Goal: Use online tool/utility: Utilize a website feature to perform a specific function

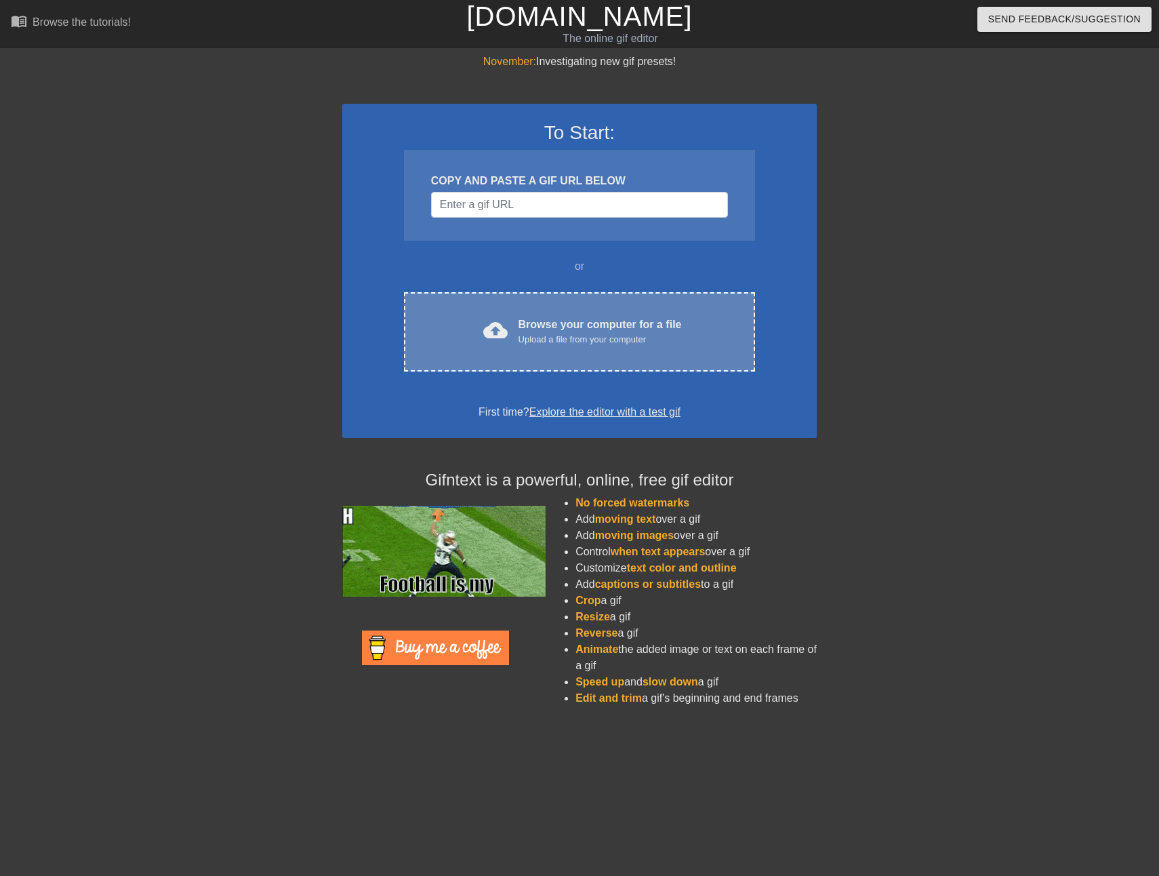
click at [577, 308] on div "cloud_upload Browse your computer for a file Upload a file from your computer C…" at bounding box center [579, 331] width 351 height 79
click at [542, 320] on div "Browse your computer for a file Upload a file from your computer" at bounding box center [600, 332] width 163 height 30
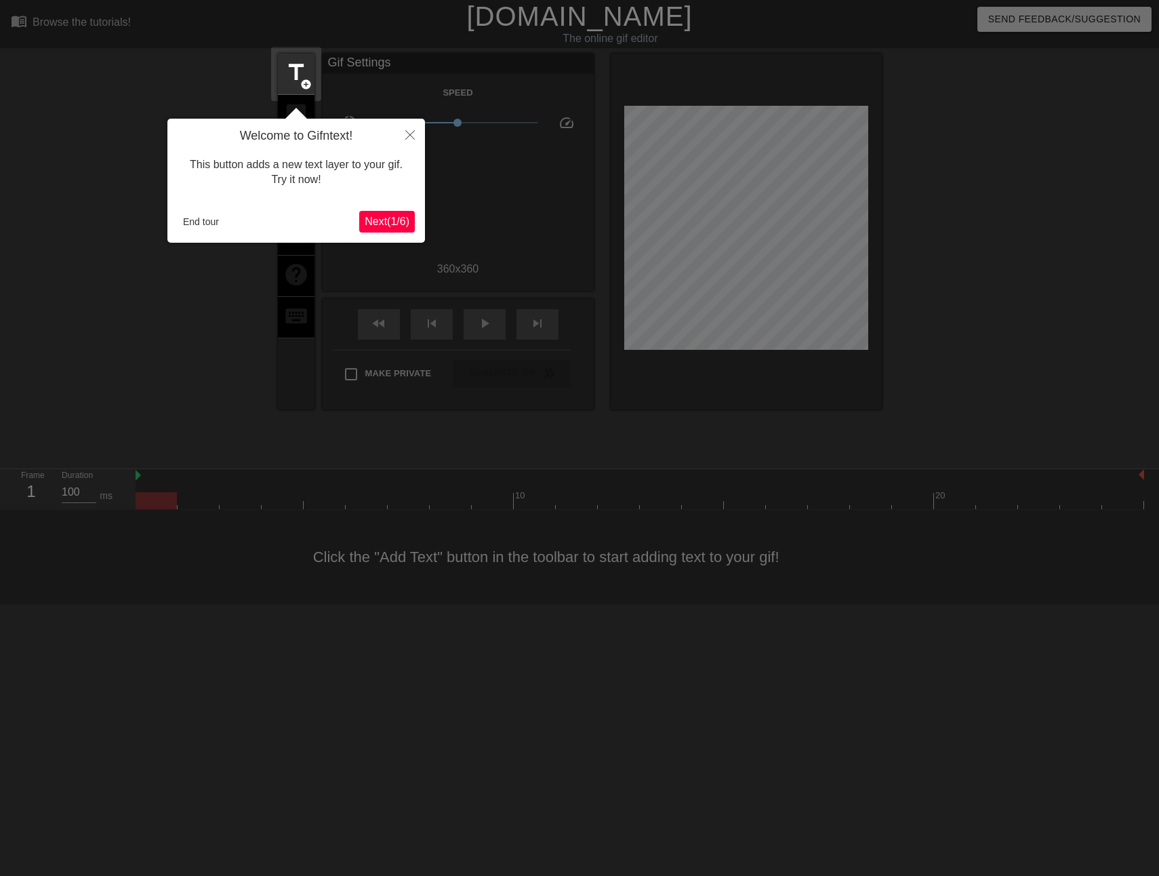
click at [376, 222] on span "Next ( 1 / 6 )" at bounding box center [387, 222] width 45 height 12
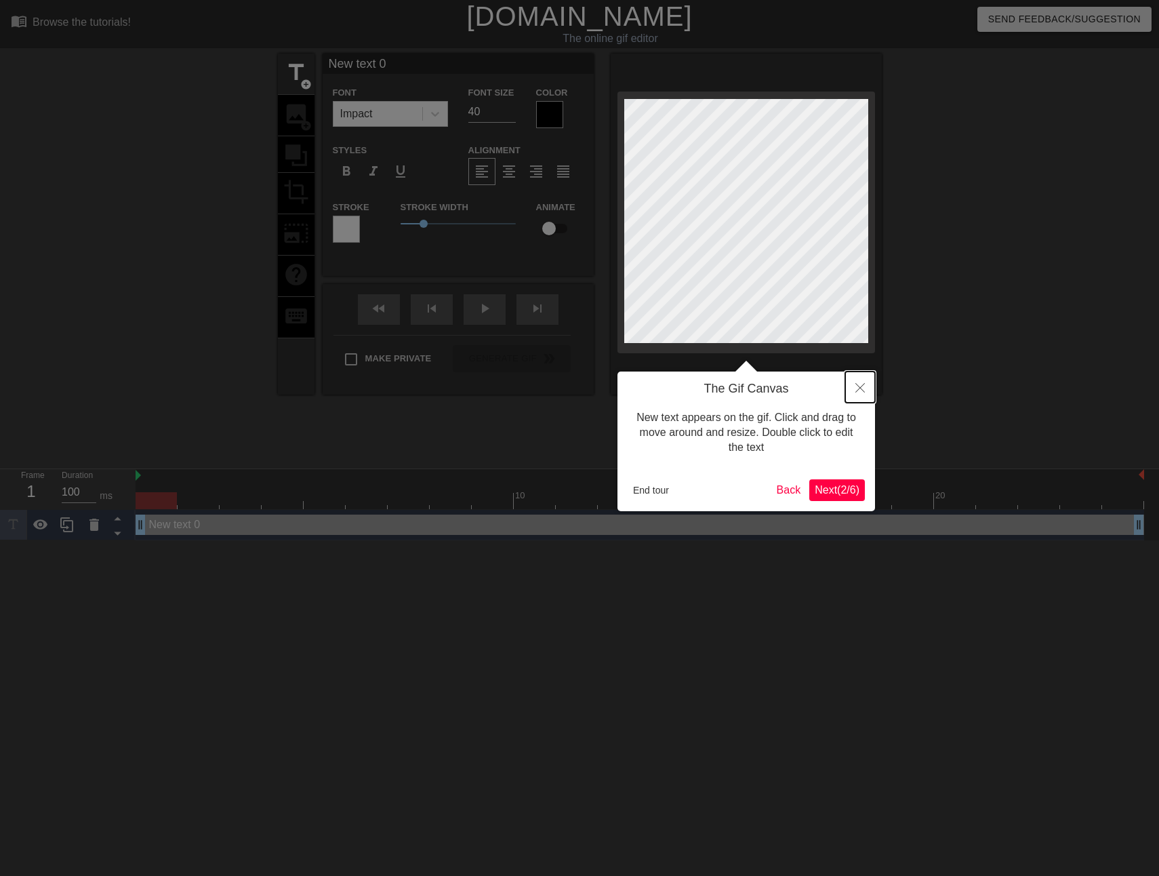
click at [855, 384] on icon "Close" at bounding box center [859, 387] width 9 height 9
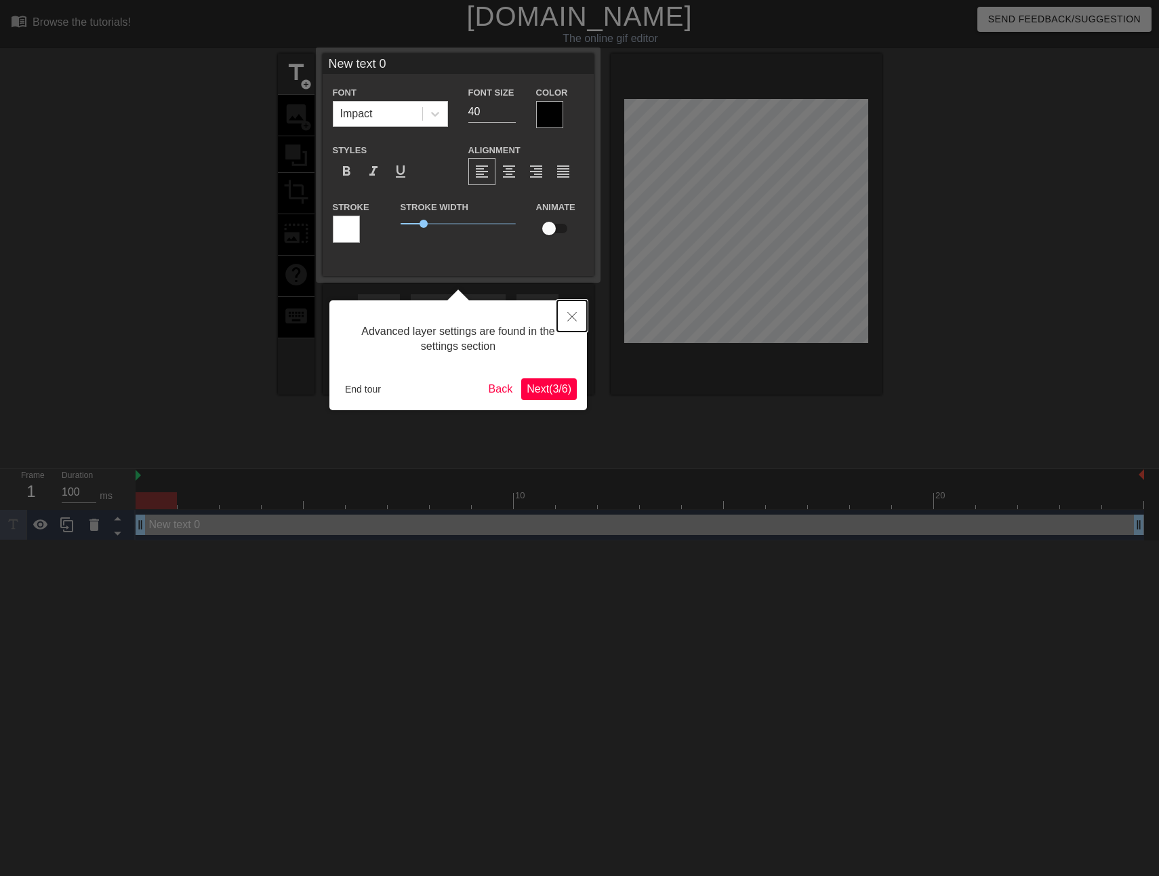
click at [564, 312] on button "Close" at bounding box center [572, 315] width 30 height 31
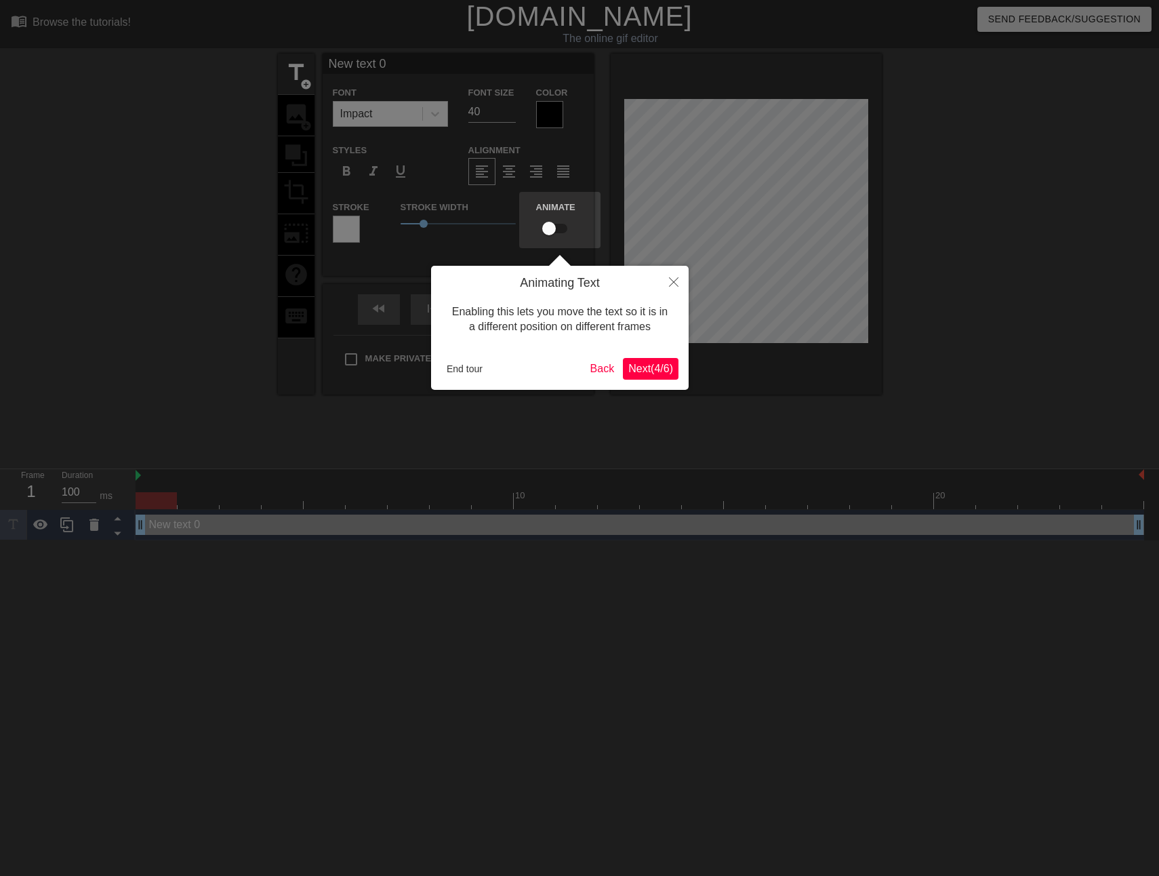
click at [643, 364] on span "Next ( 4 / 6 )" at bounding box center [650, 369] width 45 height 12
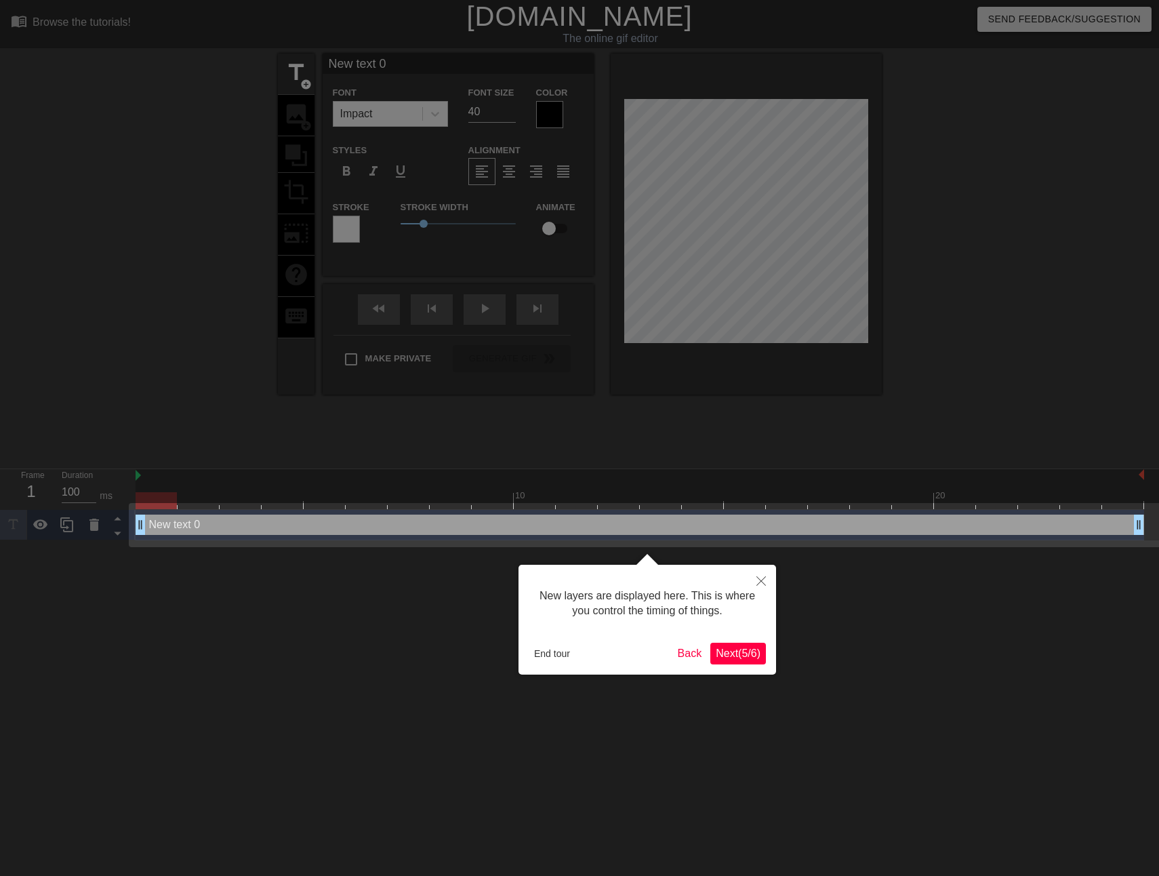
click at [733, 649] on span "Next ( 5 / 6 )" at bounding box center [738, 653] width 45 height 12
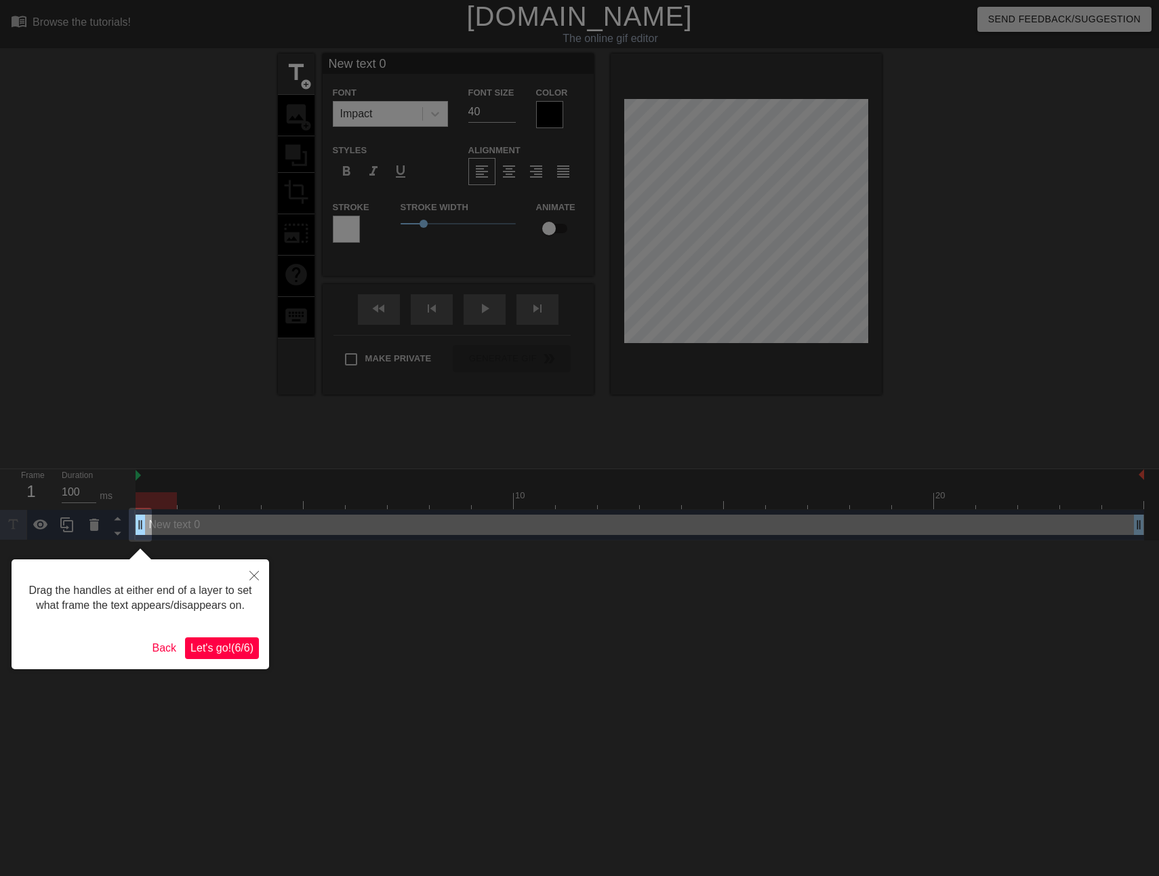
click at [236, 653] on span "Let's go! ( 6 / 6 )" at bounding box center [221, 648] width 63 height 12
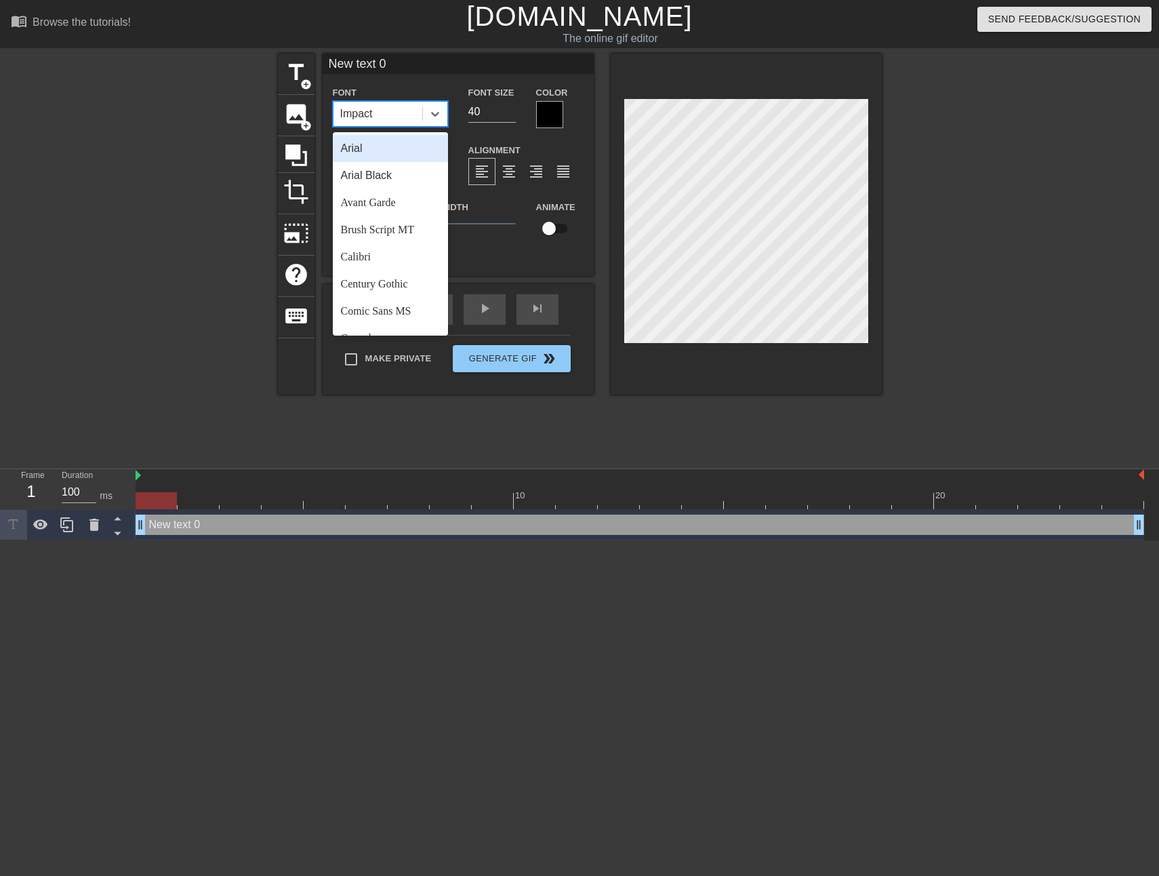
click at [388, 113] on div "Impact" at bounding box center [377, 114] width 89 height 24
click at [382, 300] on div "Comic Sans MS" at bounding box center [390, 311] width 115 height 27
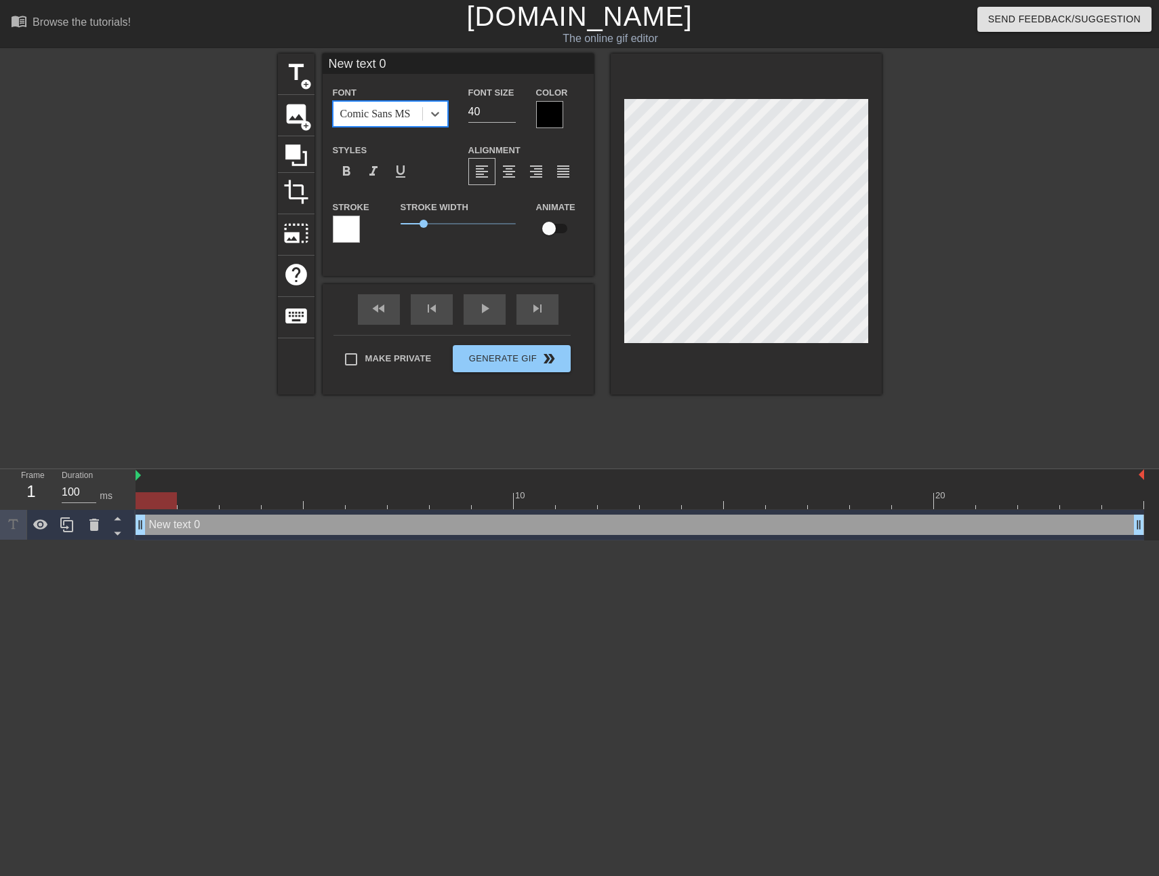
click at [387, 109] on div "Comic Sans MS" at bounding box center [375, 114] width 70 height 16
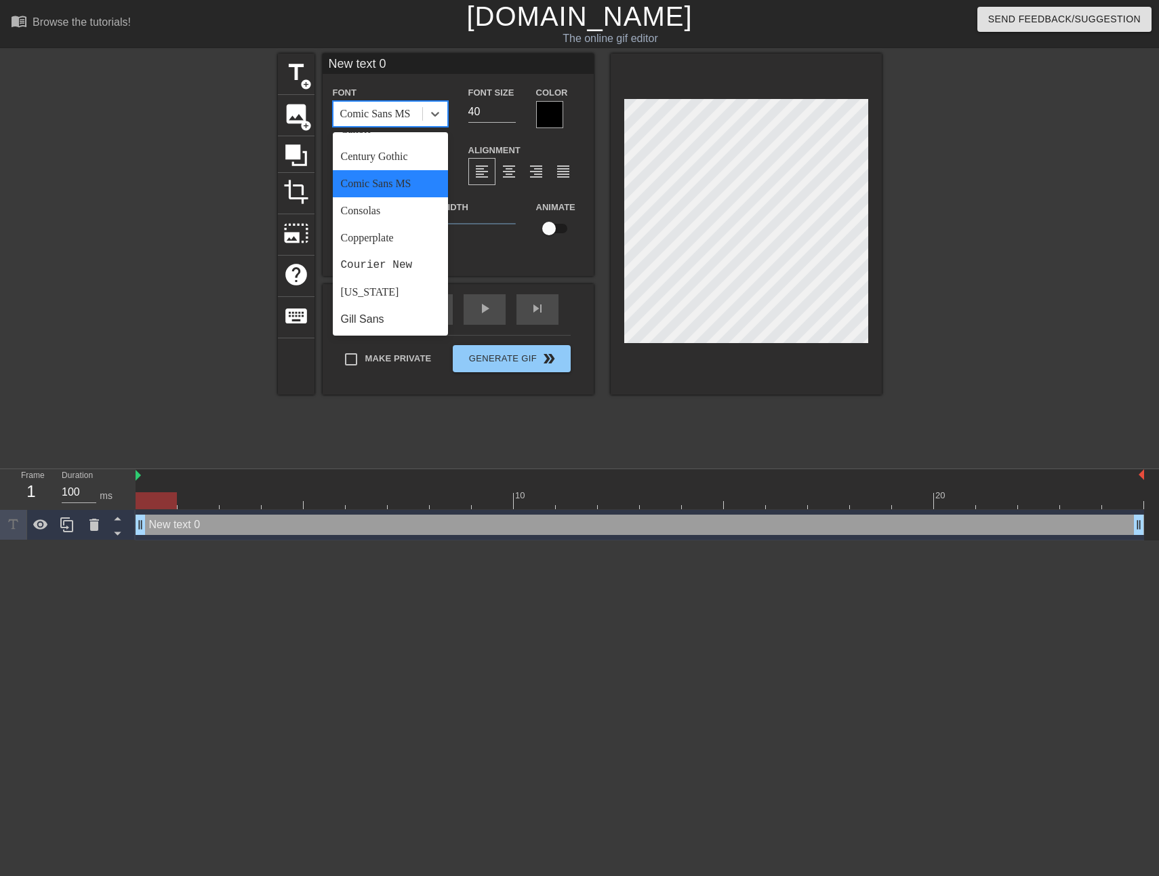
scroll to position [136, 0]
click at [380, 307] on div "Gill Sans" at bounding box center [390, 311] width 115 height 27
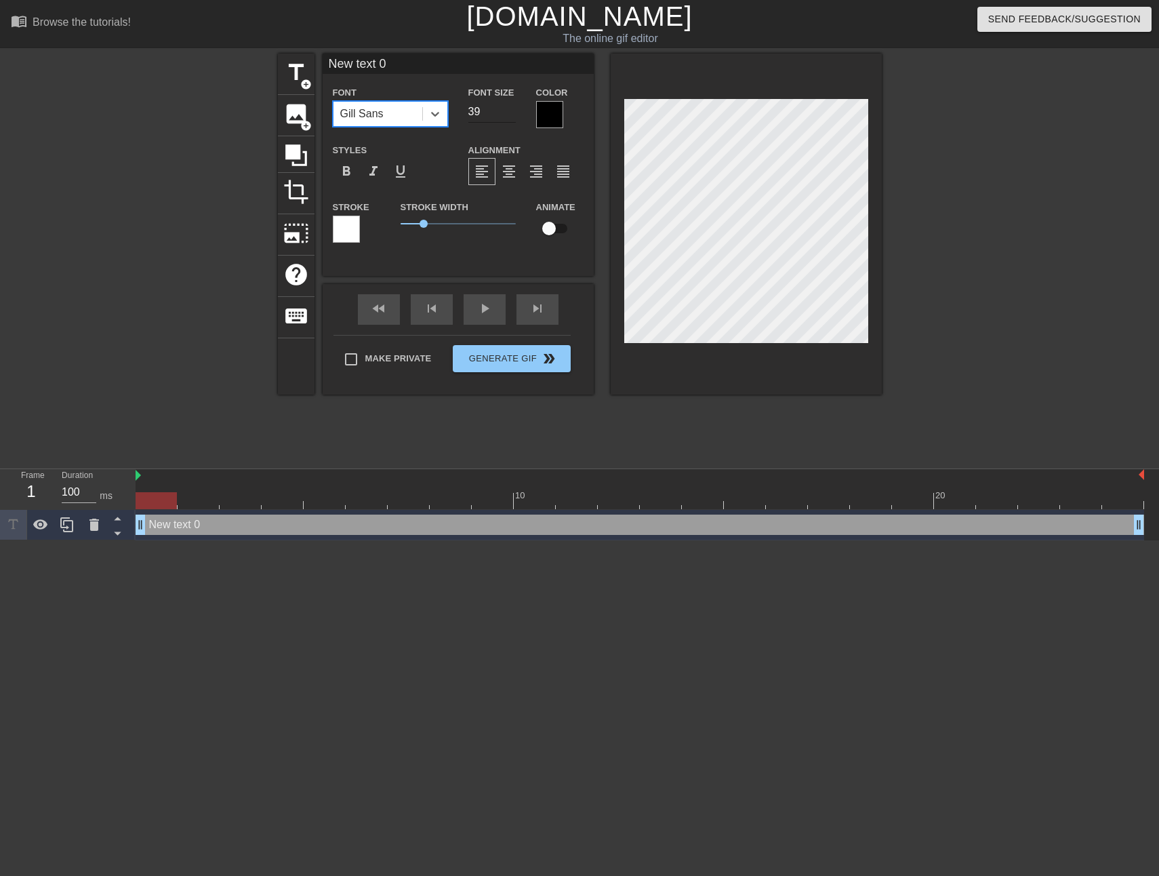
click at [510, 114] on input "39" at bounding box center [491, 112] width 47 height 22
click at [510, 114] on input "38" at bounding box center [491, 112] width 47 height 22
click at [510, 114] on input "37" at bounding box center [491, 112] width 47 height 22
click at [510, 114] on input "36" at bounding box center [491, 112] width 47 height 22
type input "35"
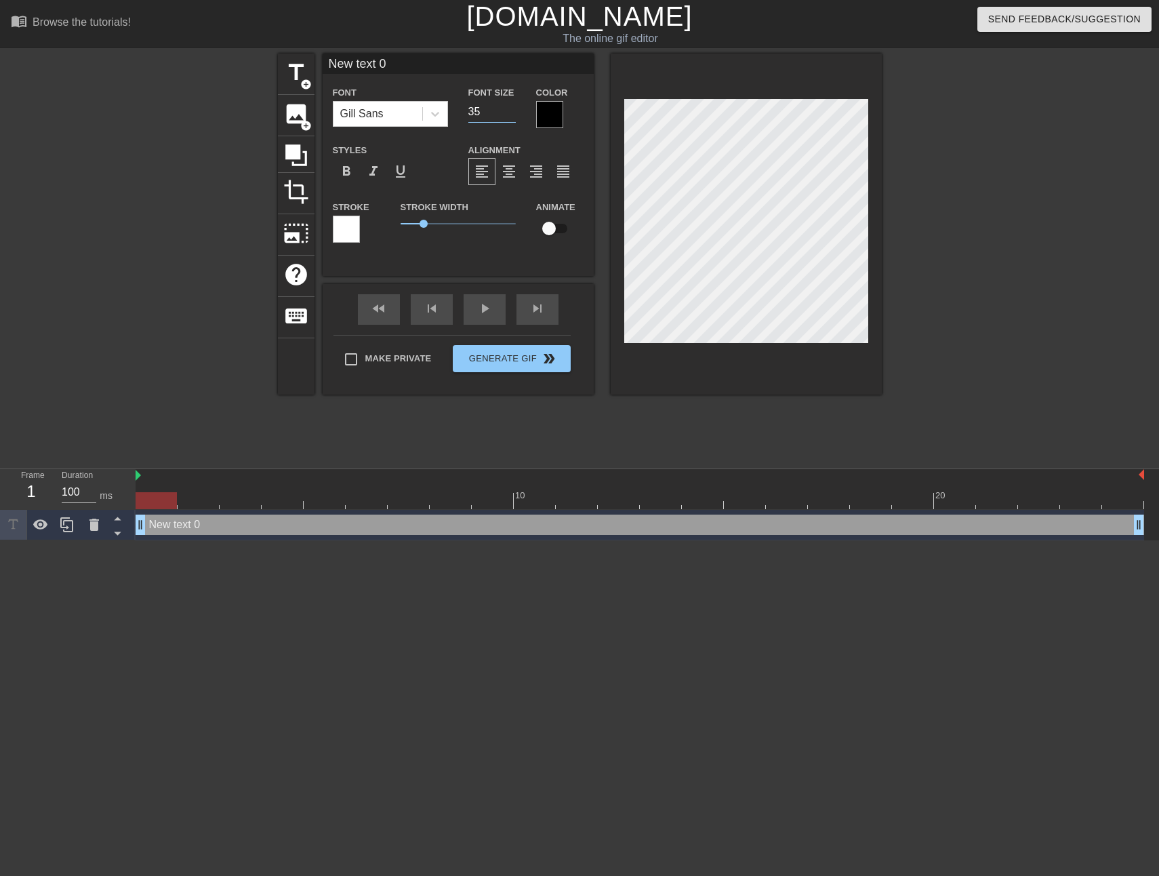
click at [510, 114] on input "35" at bounding box center [491, 112] width 47 height 22
click at [351, 178] on span "format_bold" at bounding box center [346, 171] width 16 height 16
click at [357, 236] on div at bounding box center [346, 229] width 27 height 27
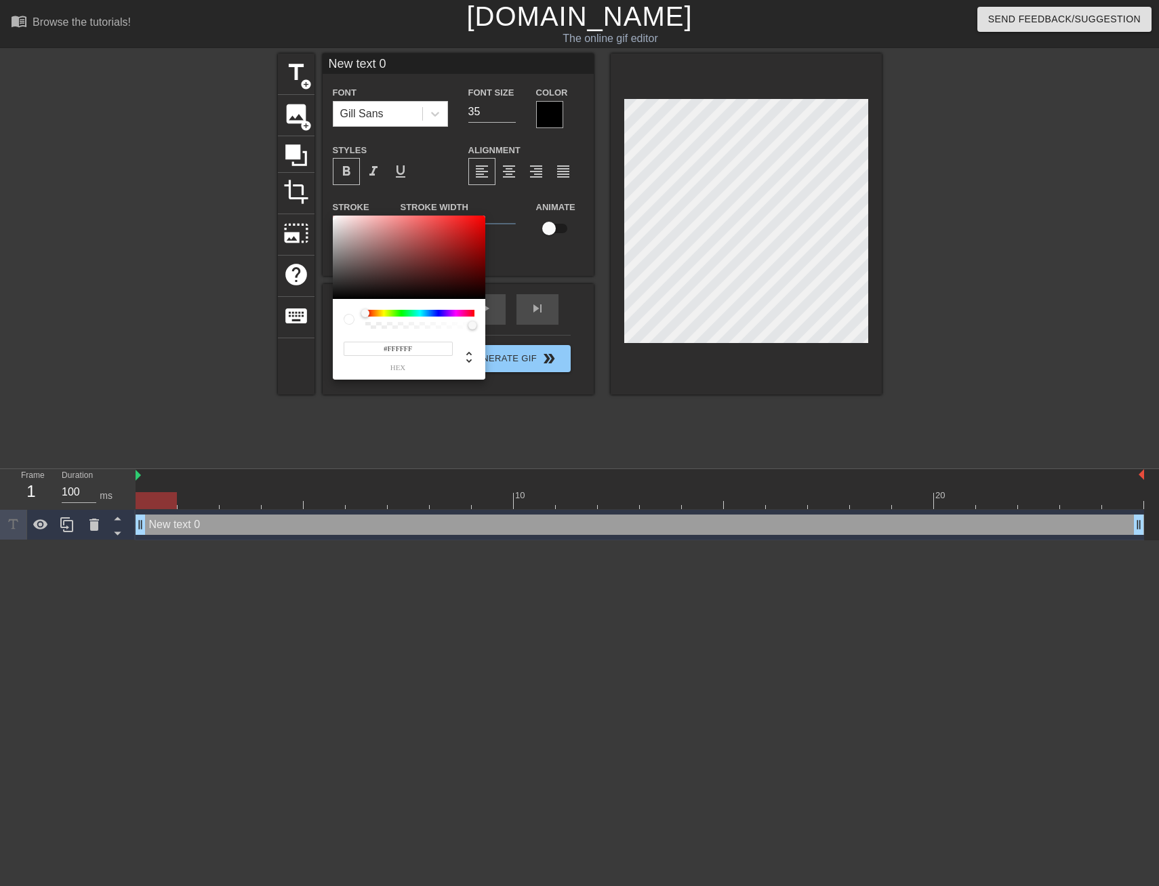
click at [369, 315] on div at bounding box center [369, 314] width 8 height 8
click at [371, 317] on div at bounding box center [371, 314] width 8 height 8
click at [373, 317] on div at bounding box center [373, 313] width 8 height 8
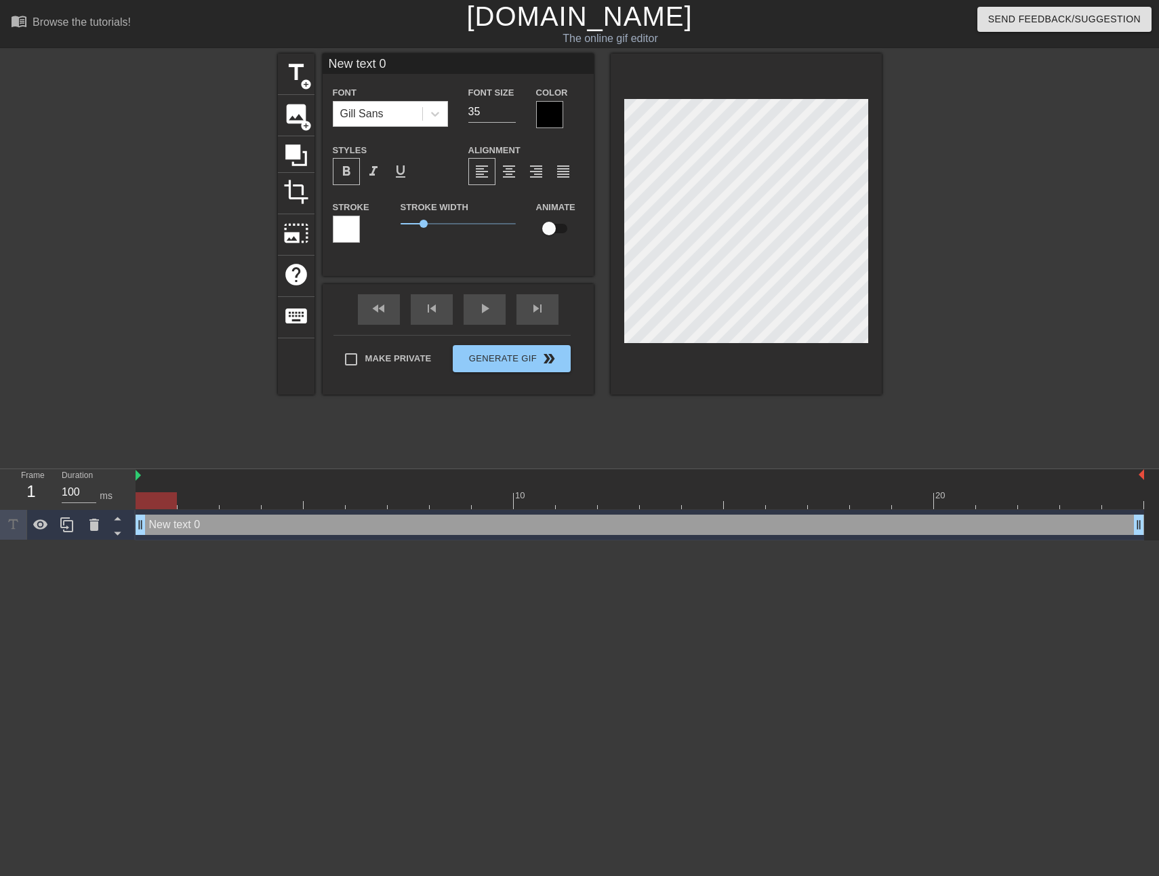
scroll to position [2, 3]
type input "s"
type textarea "s"
type input "sh"
type textarea "sh"
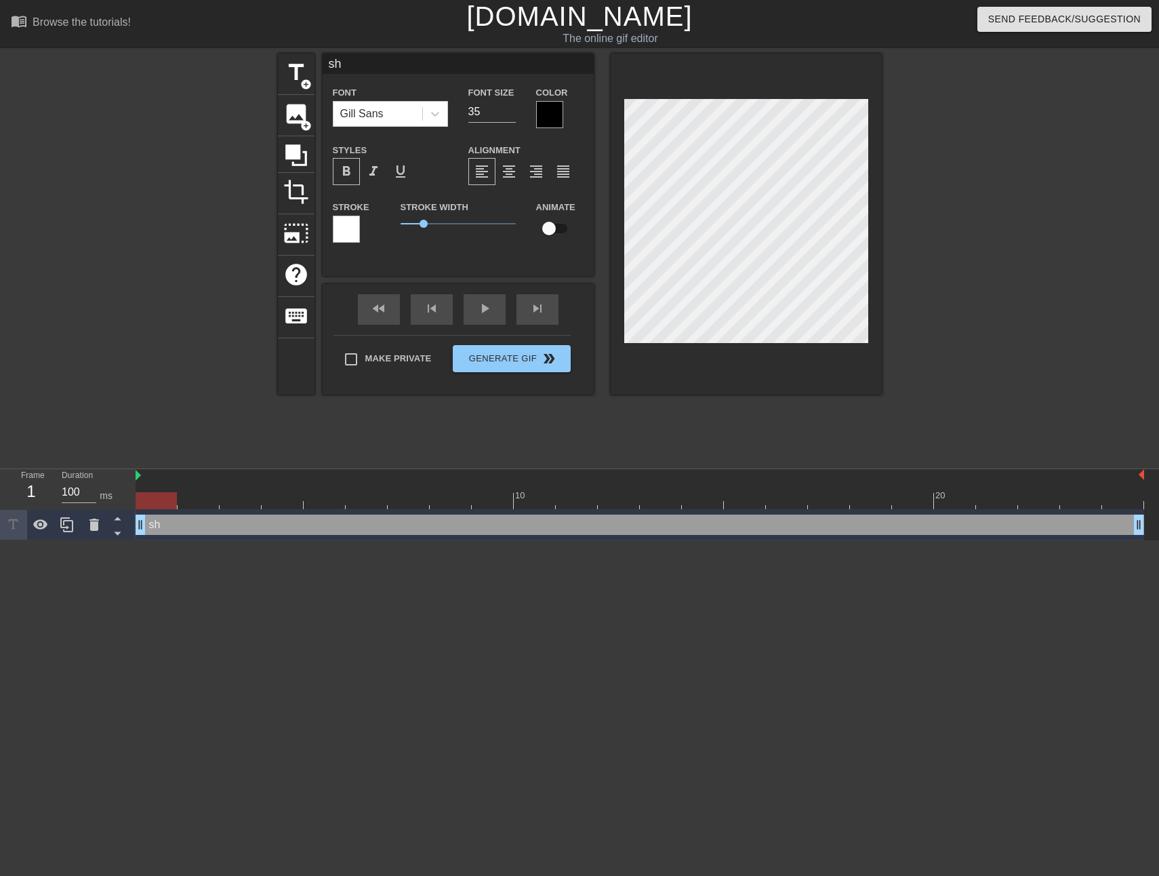
type input "sho"
type textarea "sho"
type input "shou"
type textarea "shou"
type input "shoud"
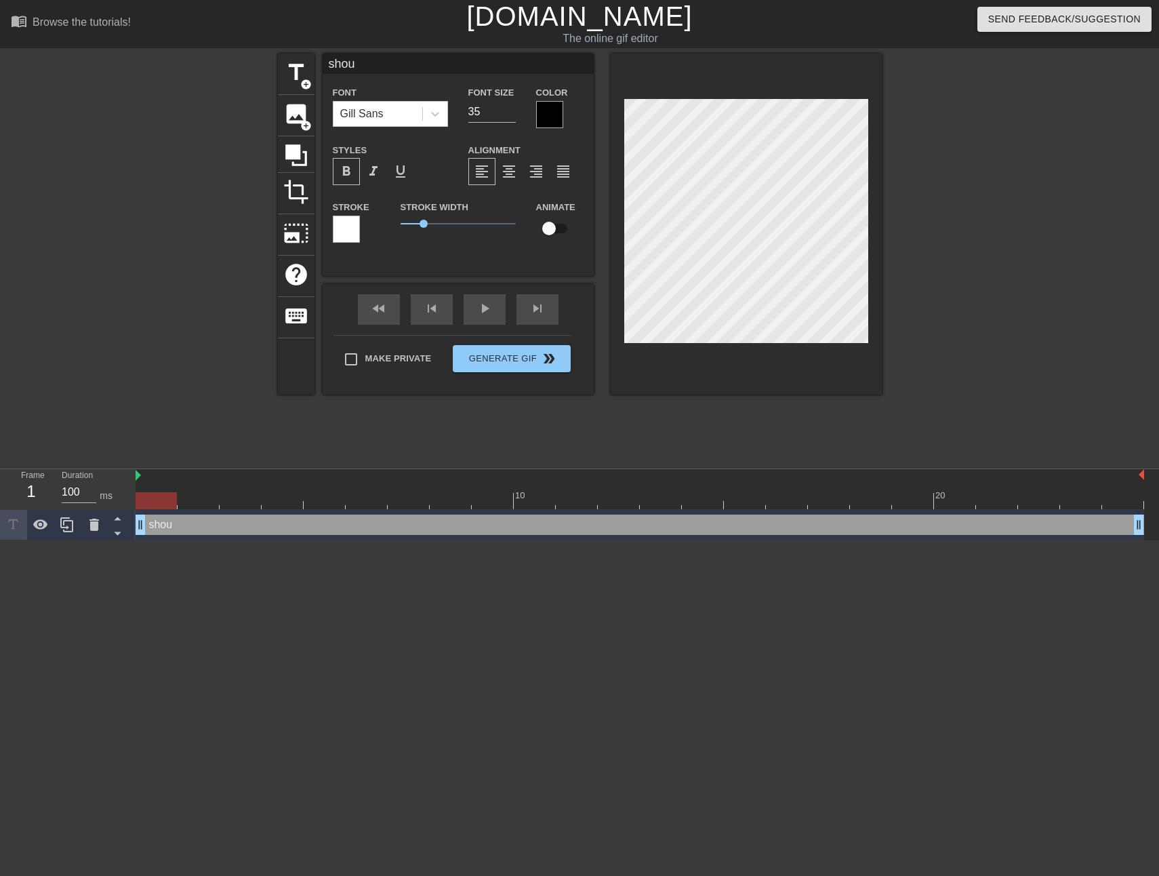
type textarea "shoud"
type input "shouda"
type textarea "shouda"
type input "shoudao"
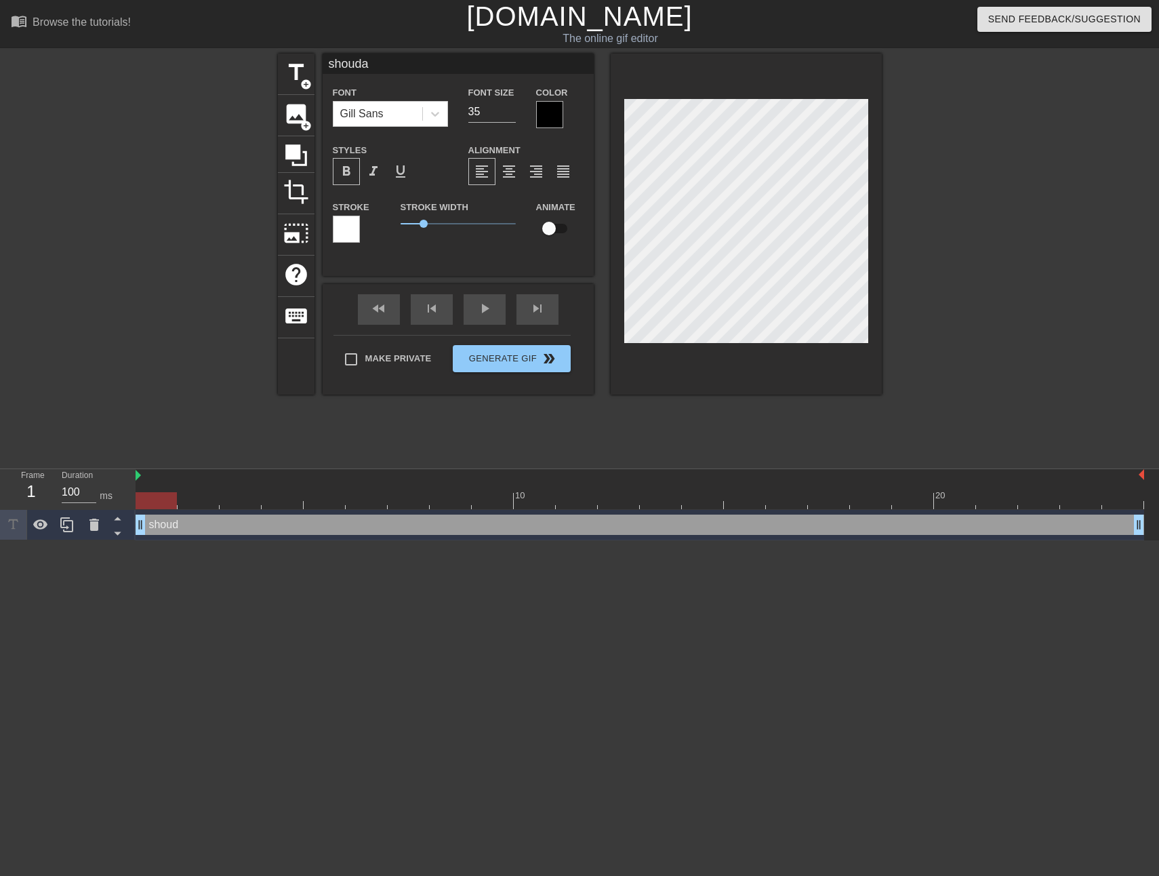
type textarea "shoudao"
type input "收到"
type textarea "收到"
click at [340, 226] on div at bounding box center [346, 229] width 27 height 27
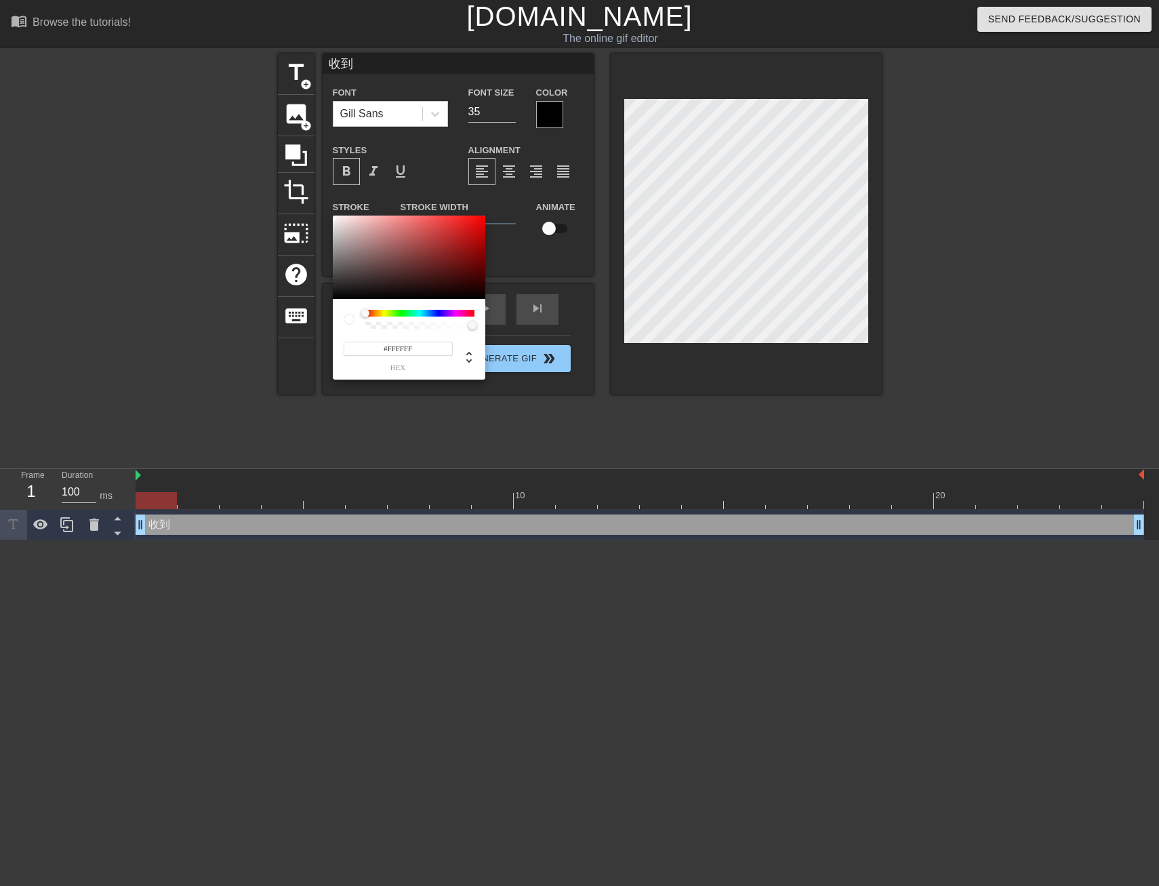
click at [378, 310] on div at bounding box center [419, 313] width 109 height 7
click at [375, 313] on div at bounding box center [419, 313] width 109 height 7
click at [373, 319] on div at bounding box center [419, 319] width 109 height 19
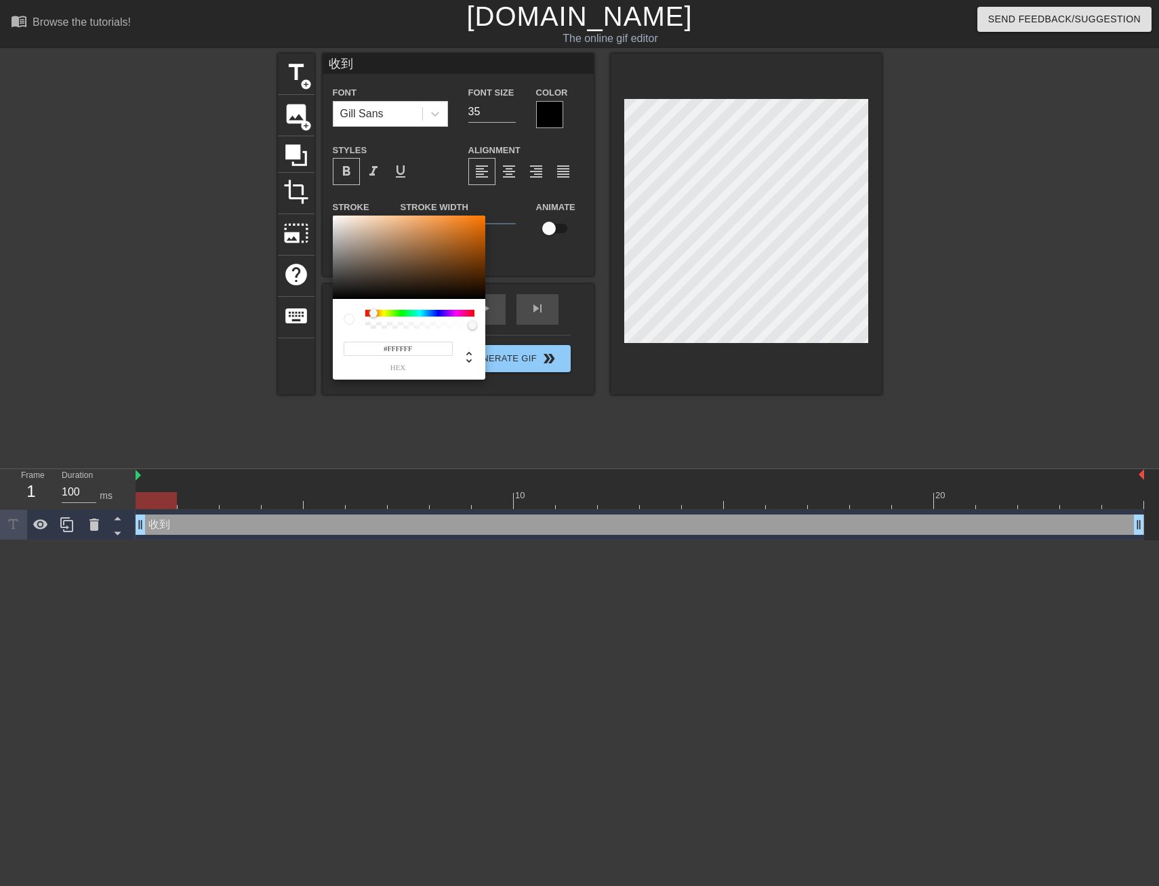
click at [385, 350] on input "#FFFFFF" at bounding box center [398, 349] width 109 height 14
click at [472, 329] on div at bounding box center [472, 325] width 8 height 8
click at [469, 364] on icon at bounding box center [469, 357] width 16 height 16
type input "255"
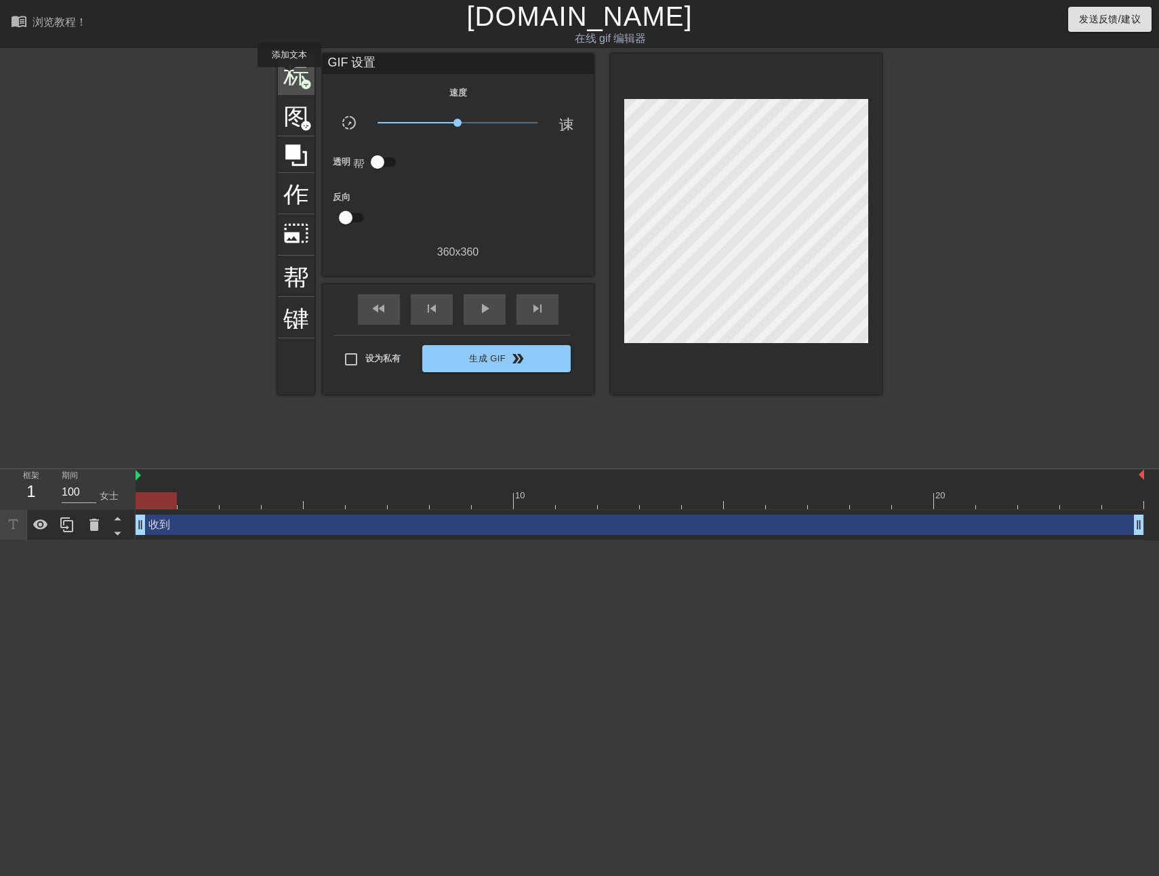
click at [289, 76] on span "标题" at bounding box center [296, 73] width 26 height 26
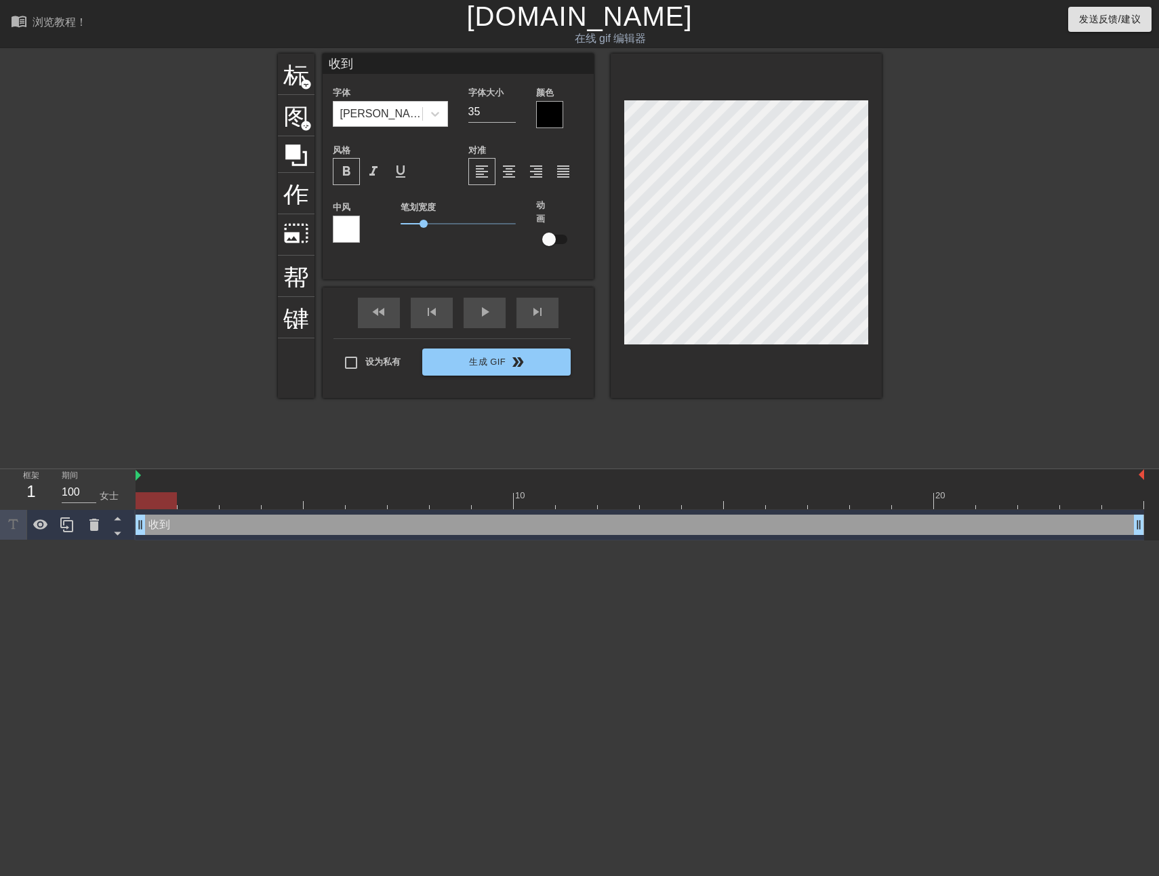
click at [351, 230] on div at bounding box center [346, 229] width 27 height 27
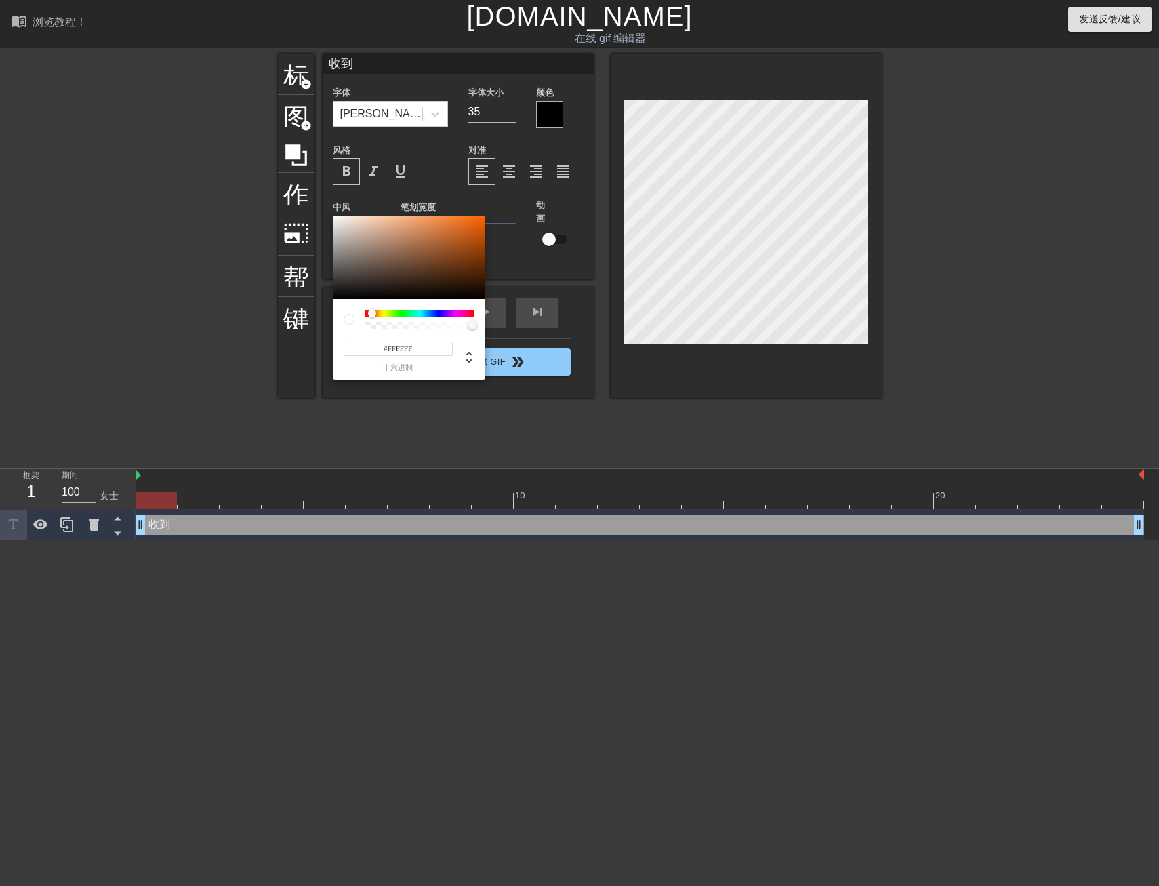
click at [372, 314] on div at bounding box center [376, 314] width 8 height 8
click at [461, 231] on div at bounding box center [409, 258] width 153 height 84
click at [472, 248] on div at bounding box center [409, 258] width 153 height 84
click at [471, 228] on div at bounding box center [409, 258] width 153 height 84
type input "#E1600F"
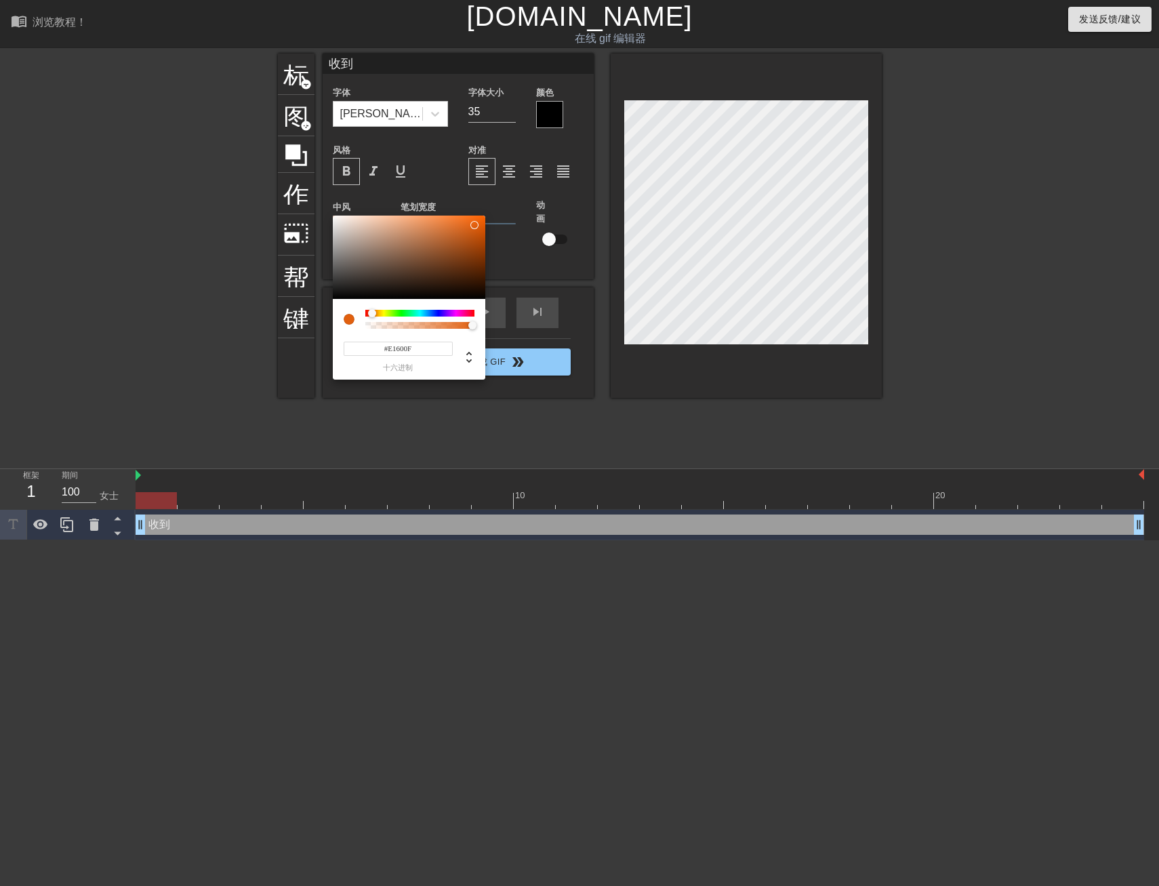
click at [475, 225] on div at bounding box center [409, 258] width 153 height 84
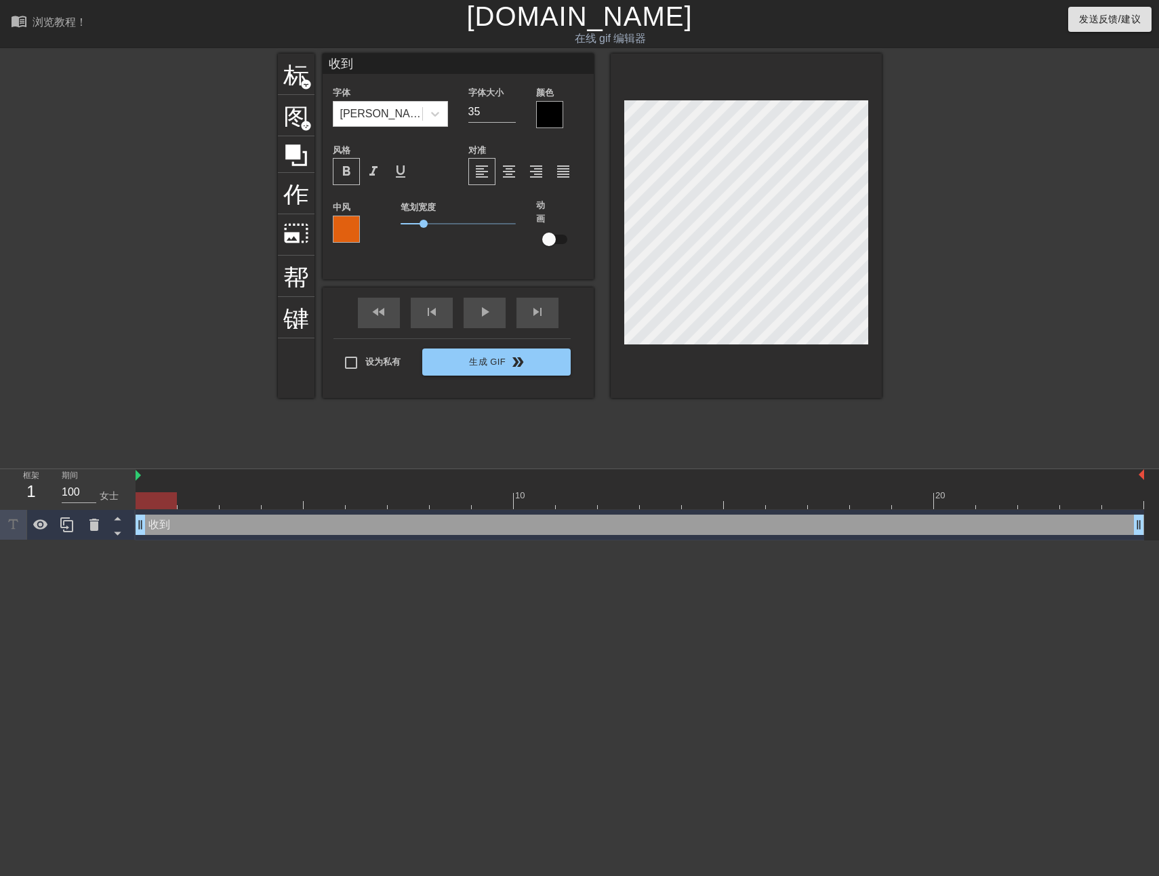
click at [543, 216] on label "动画" at bounding box center [540, 212] width 9 height 26
drag, startPoint x: 426, startPoint y: 223, endPoint x: 434, endPoint y: 221, distance: 8.4
click at [434, 221] on span "1.5" at bounding box center [435, 224] width 8 height 8
click at [554, 239] on input "checkbox" at bounding box center [548, 239] width 77 height 26
checkbox input "true"
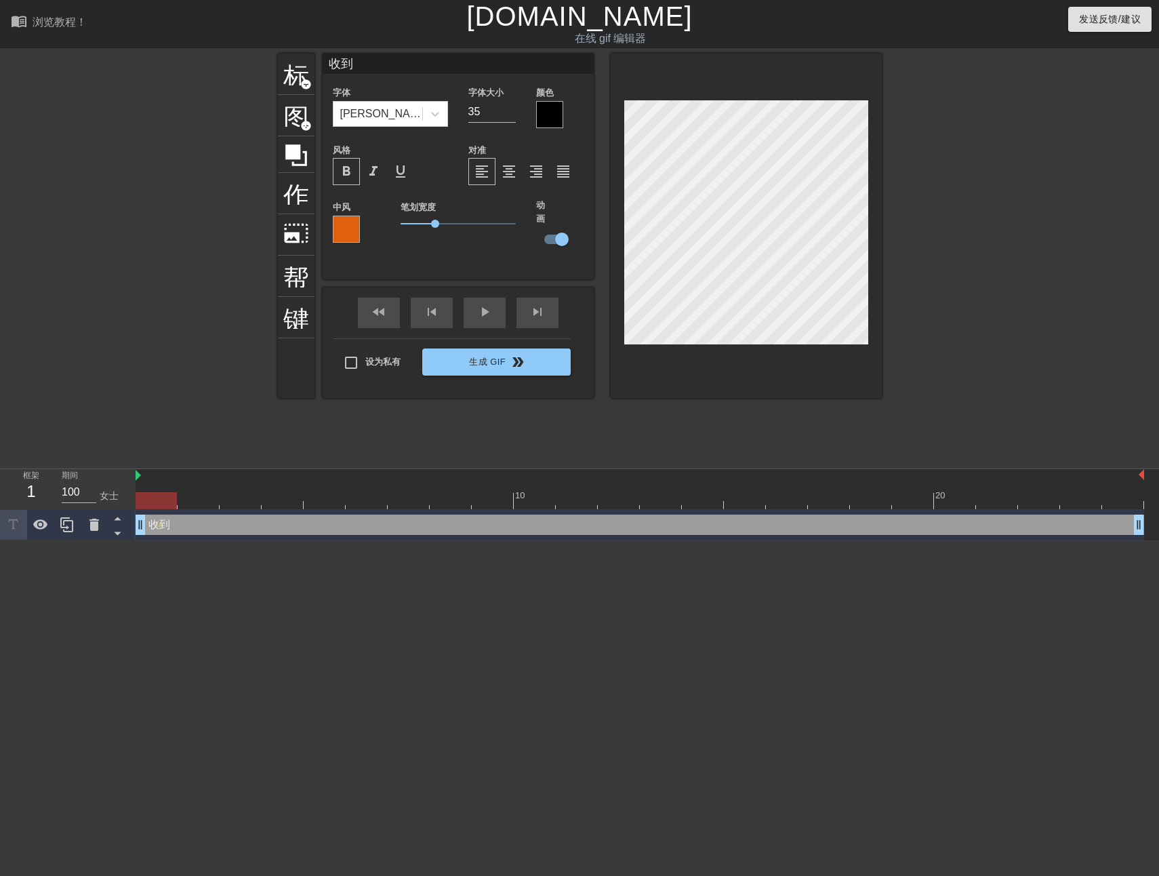
click at [546, 106] on div at bounding box center [549, 114] width 27 height 27
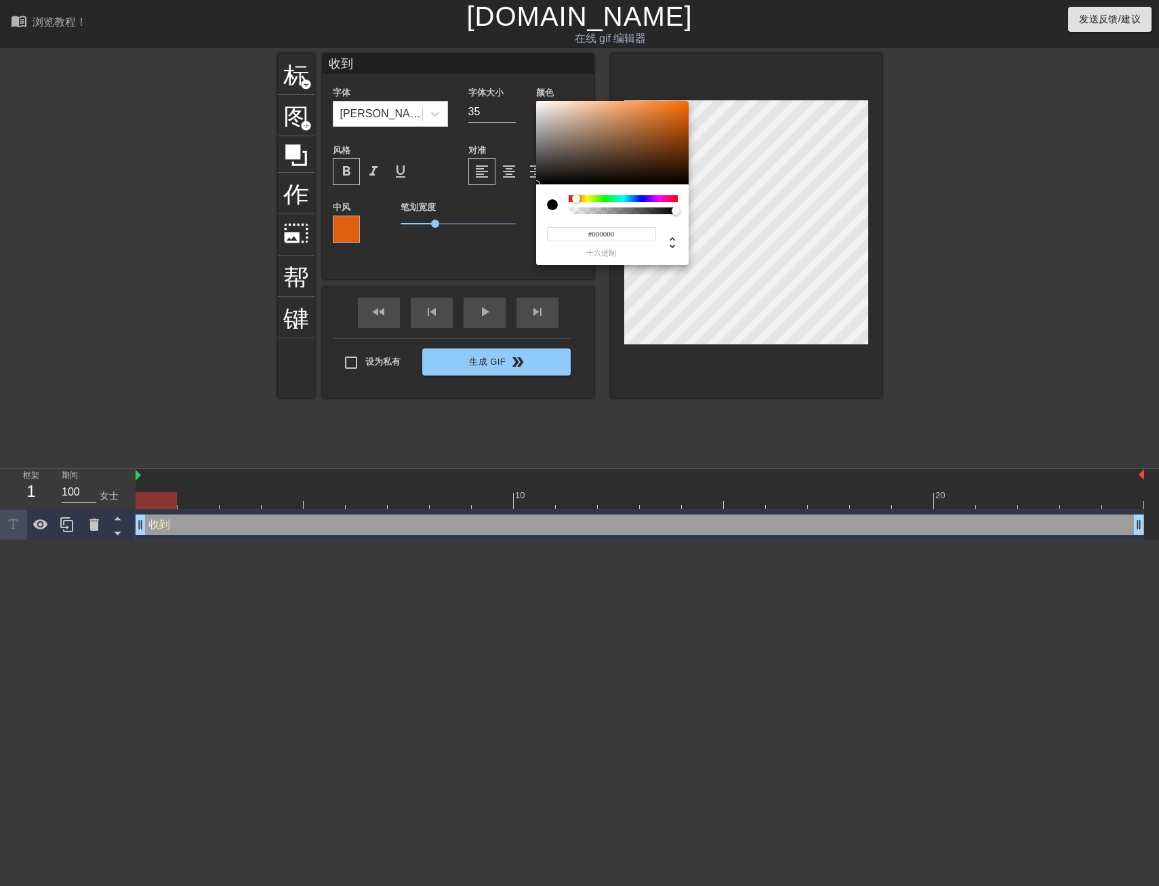
click at [576, 202] on div at bounding box center [623, 198] width 109 height 7
type input "#C05B10"
click at [676, 121] on div at bounding box center [612, 143] width 153 height 84
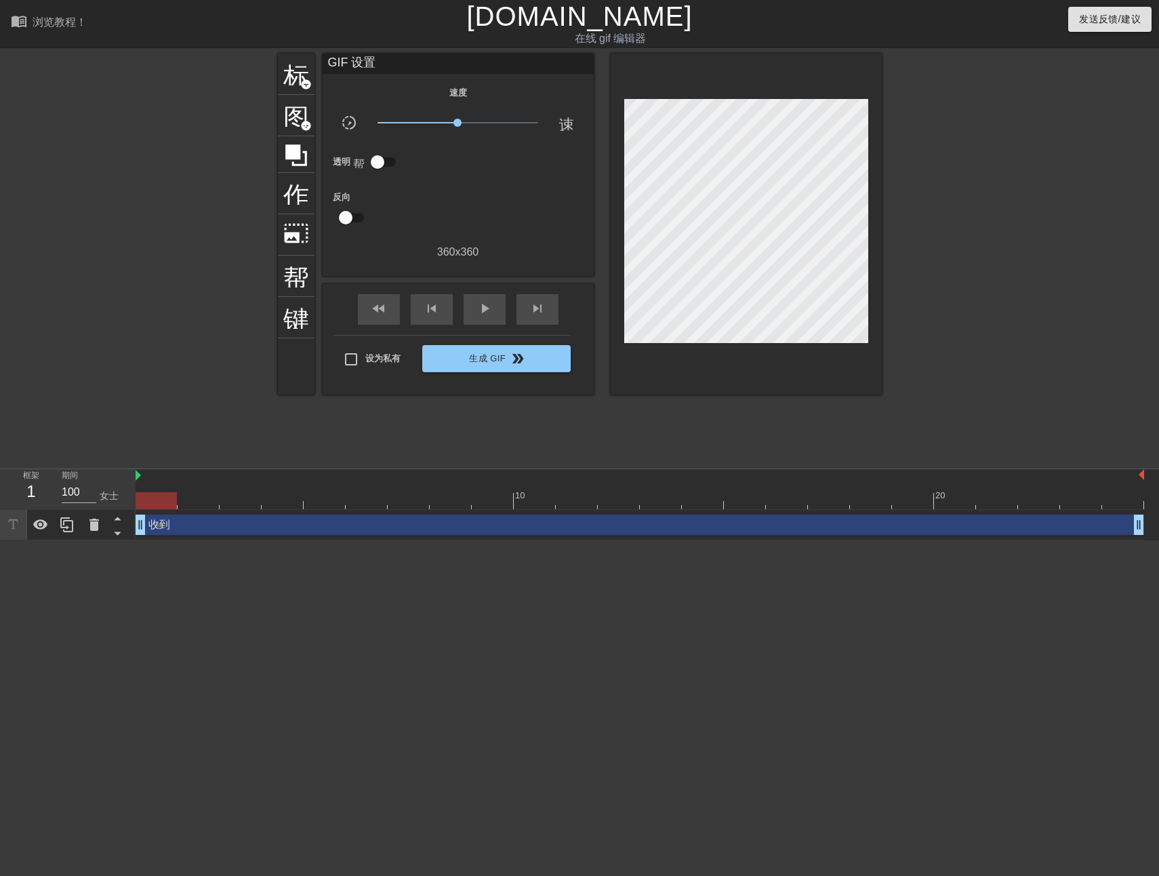
drag, startPoint x: 432, startPoint y: 224, endPoint x: 421, endPoint y: 232, distance: 14.1
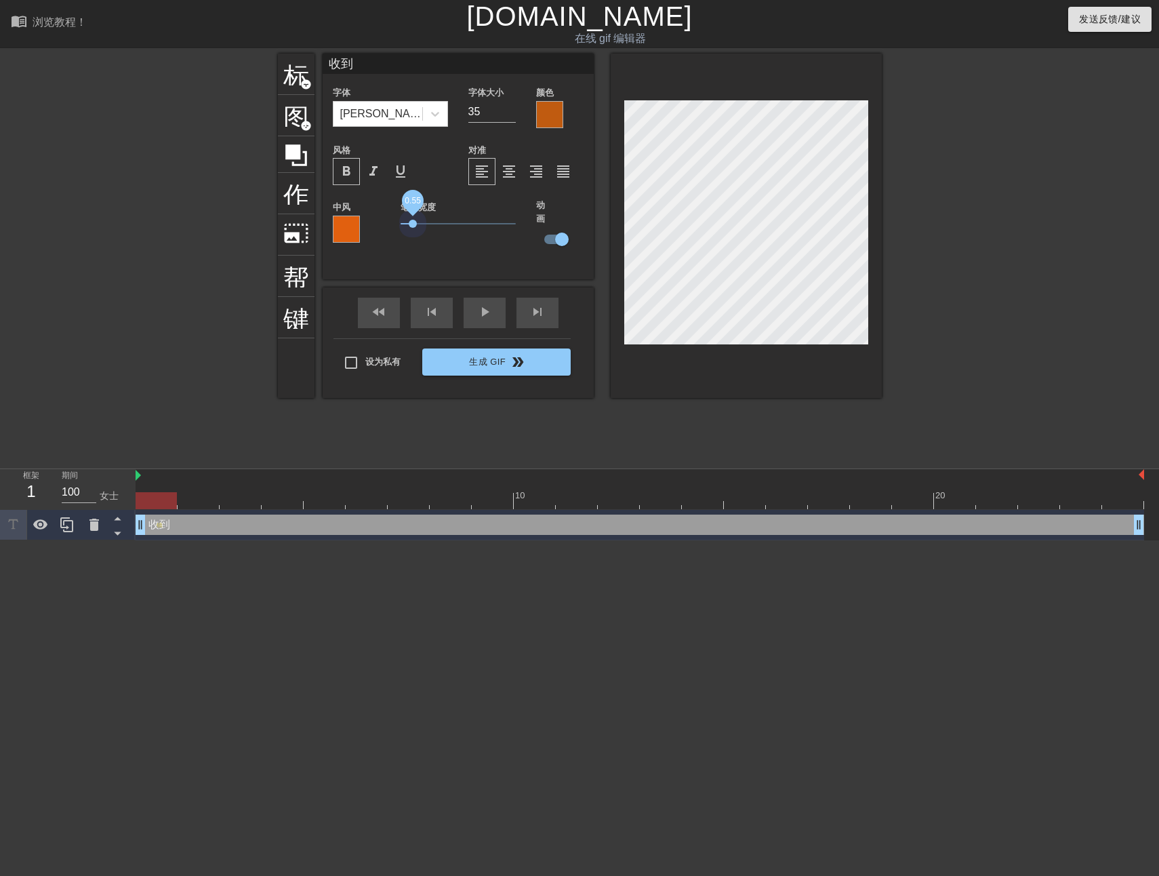
drag, startPoint x: 432, startPoint y: 223, endPoint x: 413, endPoint y: 238, distance: 24.1
click at [413, 238] on div "笔划宽度 0.55" at bounding box center [458, 232] width 136 height 67
click at [493, 115] on input "35" at bounding box center [491, 112] width 47 height 22
click at [509, 104] on input "36" at bounding box center [491, 112] width 47 height 22
click at [508, 107] on input "37" at bounding box center [491, 112] width 47 height 22
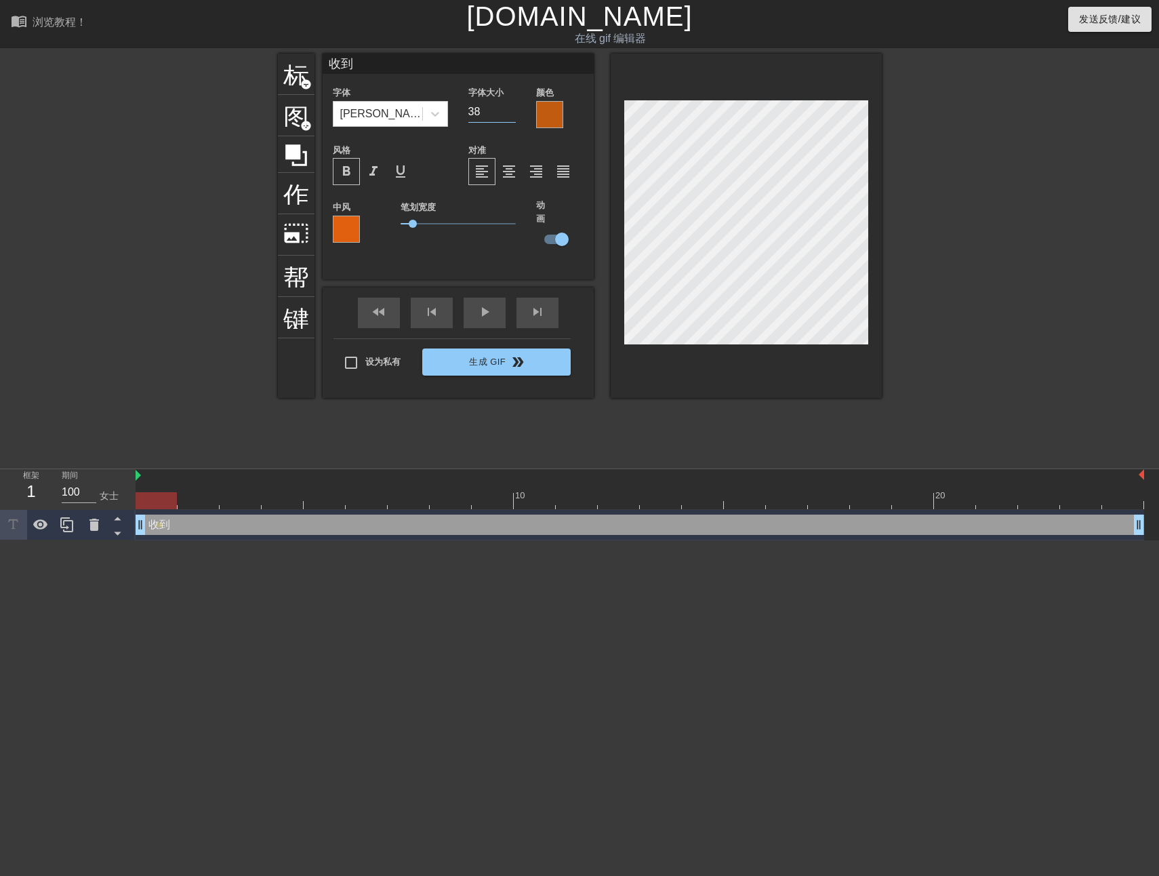
click at [508, 107] on input "38" at bounding box center [491, 112] width 47 height 22
click at [508, 107] on input "39" at bounding box center [491, 112] width 47 height 22
click at [508, 107] on input "40" at bounding box center [491, 112] width 47 height 22
click at [508, 107] on input "41" at bounding box center [491, 112] width 47 height 22
click at [508, 107] on input "42" at bounding box center [491, 112] width 47 height 22
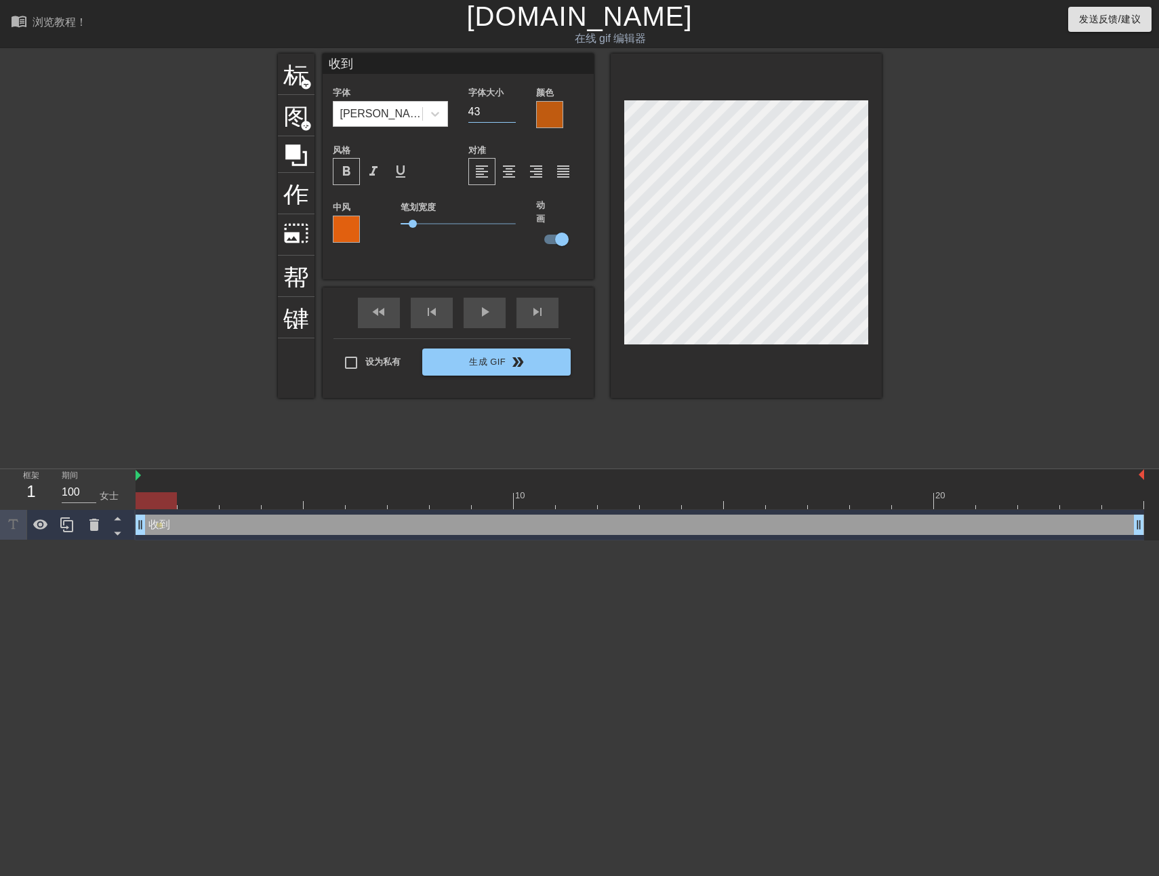
click at [508, 107] on input "43" at bounding box center [491, 112] width 47 height 22
click at [508, 107] on input "44" at bounding box center [491, 112] width 47 height 22
click at [508, 107] on input "45" at bounding box center [491, 112] width 47 height 22
click at [508, 107] on input "46" at bounding box center [491, 112] width 47 height 22
click at [508, 107] on input "47" at bounding box center [491, 112] width 47 height 22
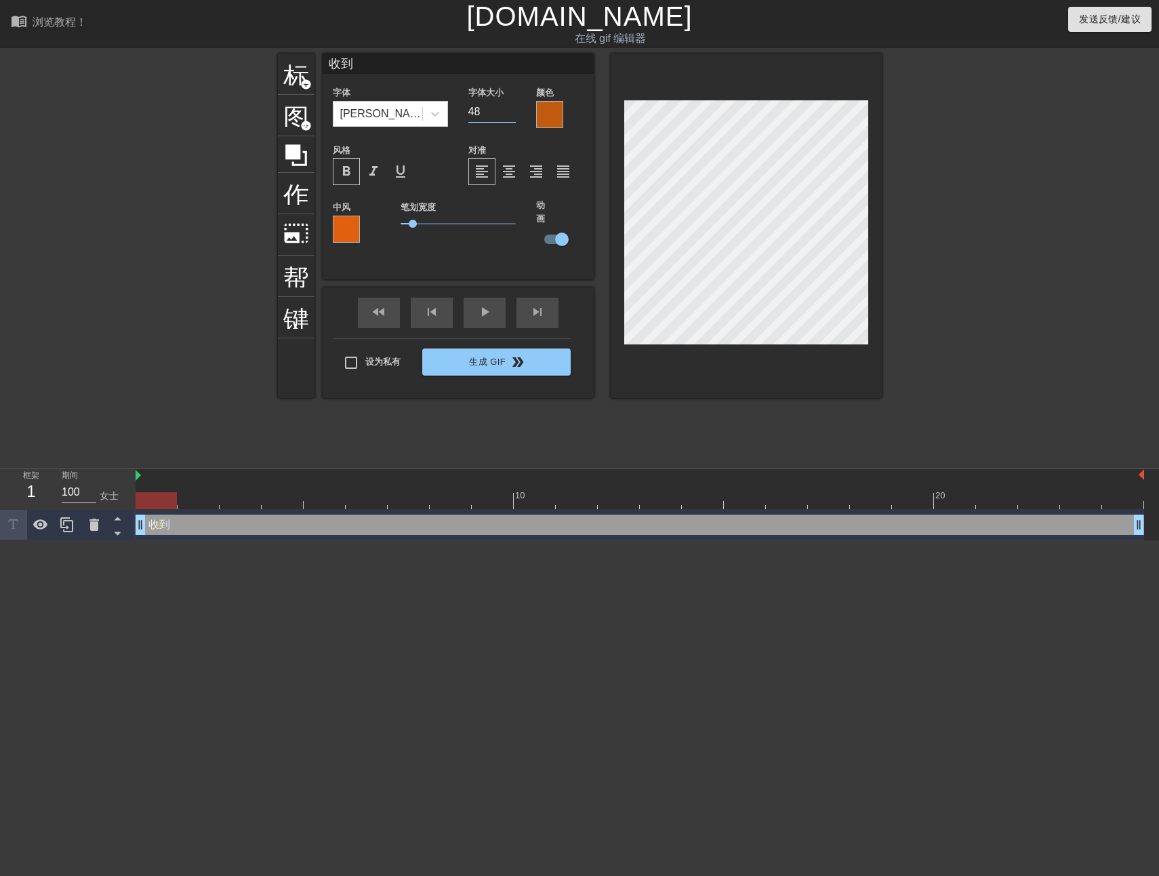
click at [508, 107] on input "48" at bounding box center [491, 112] width 47 height 22
type input "49"
click at [508, 107] on input "49" at bounding box center [491, 112] width 47 height 22
click at [437, 115] on icon at bounding box center [435, 114] width 14 height 14
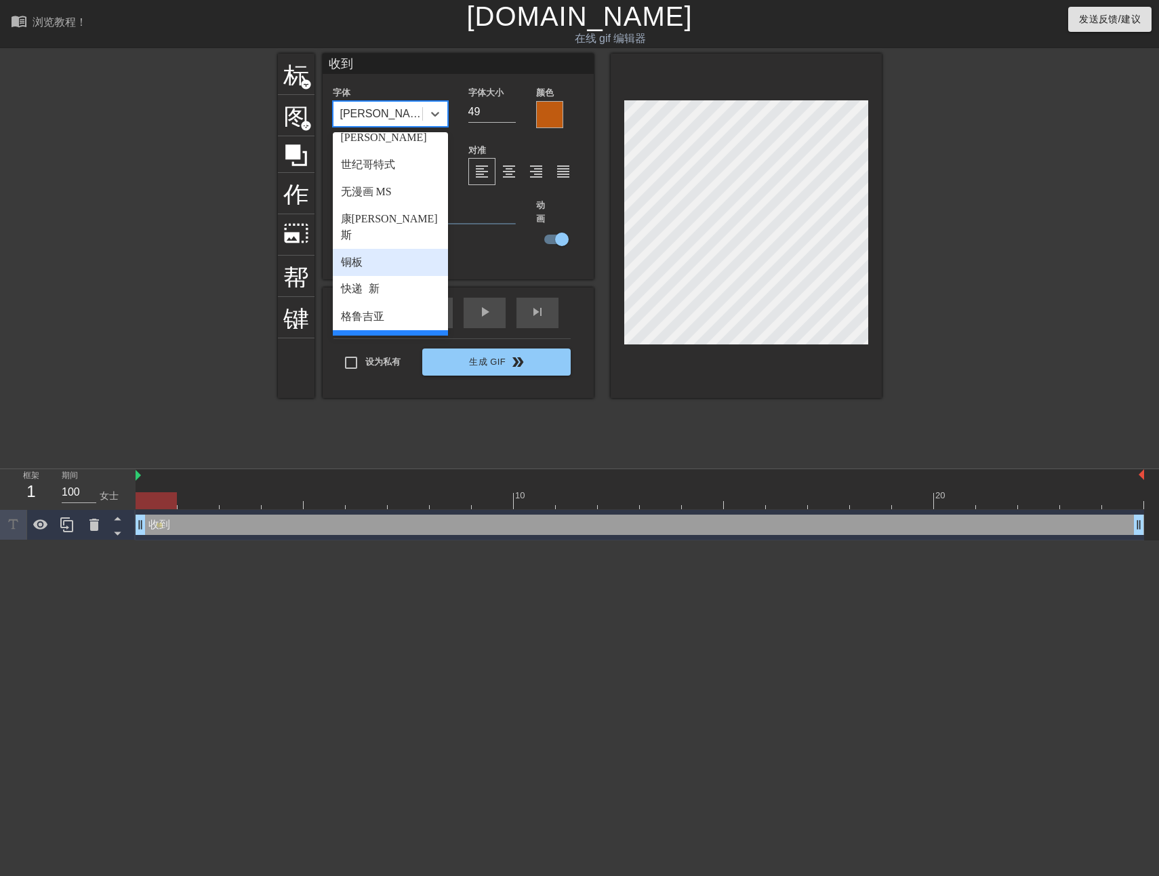
scroll to position [203, 0]
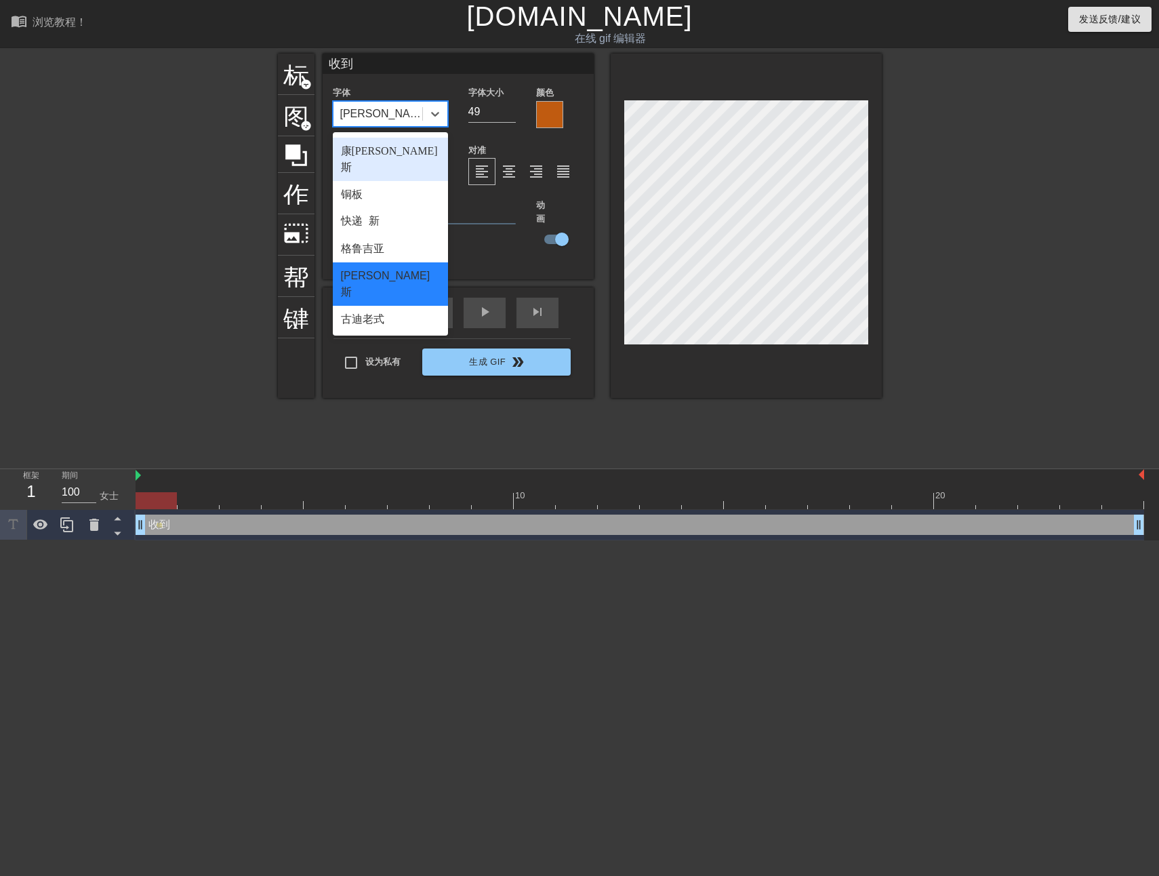
click at [404, 118] on div "[PERSON_NAME]斯" at bounding box center [377, 114] width 89 height 24
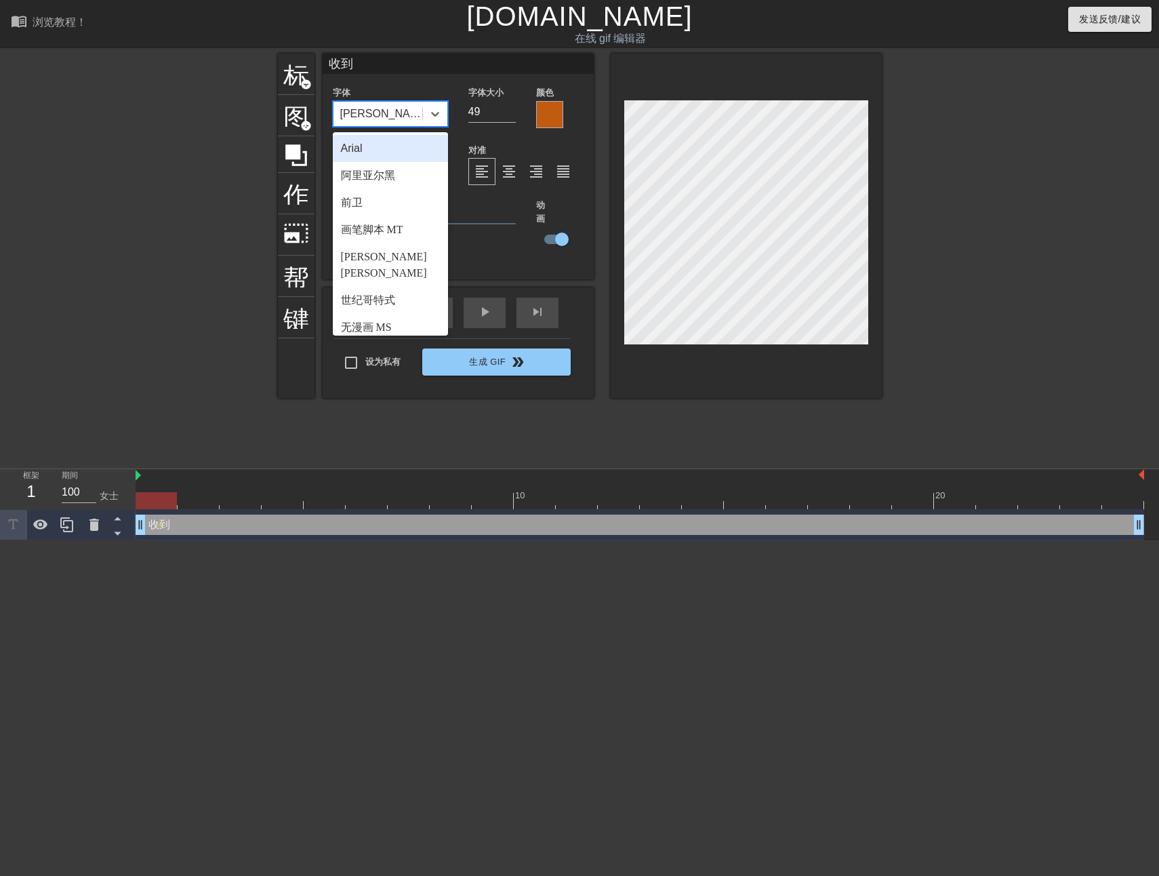
click at [404, 118] on div "[PERSON_NAME]斯" at bounding box center [377, 114] width 89 height 24
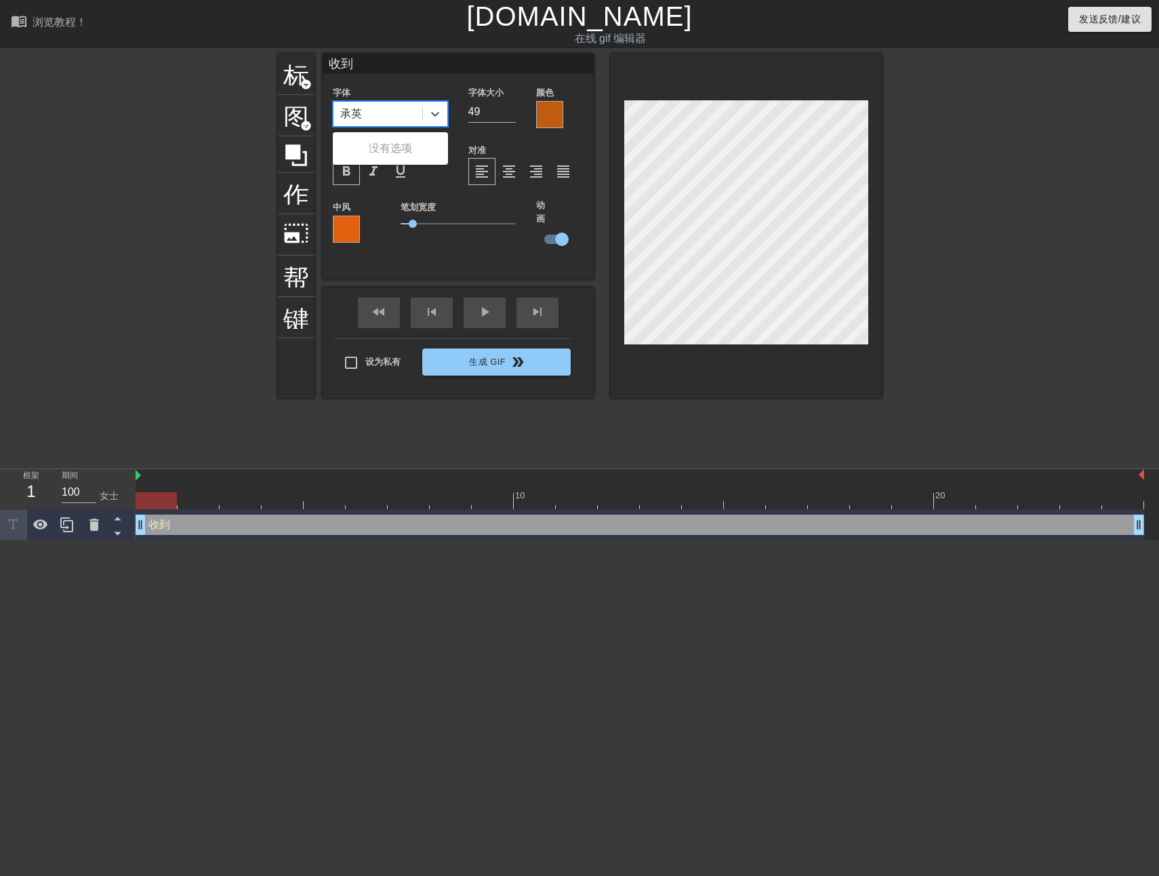
type input "承"
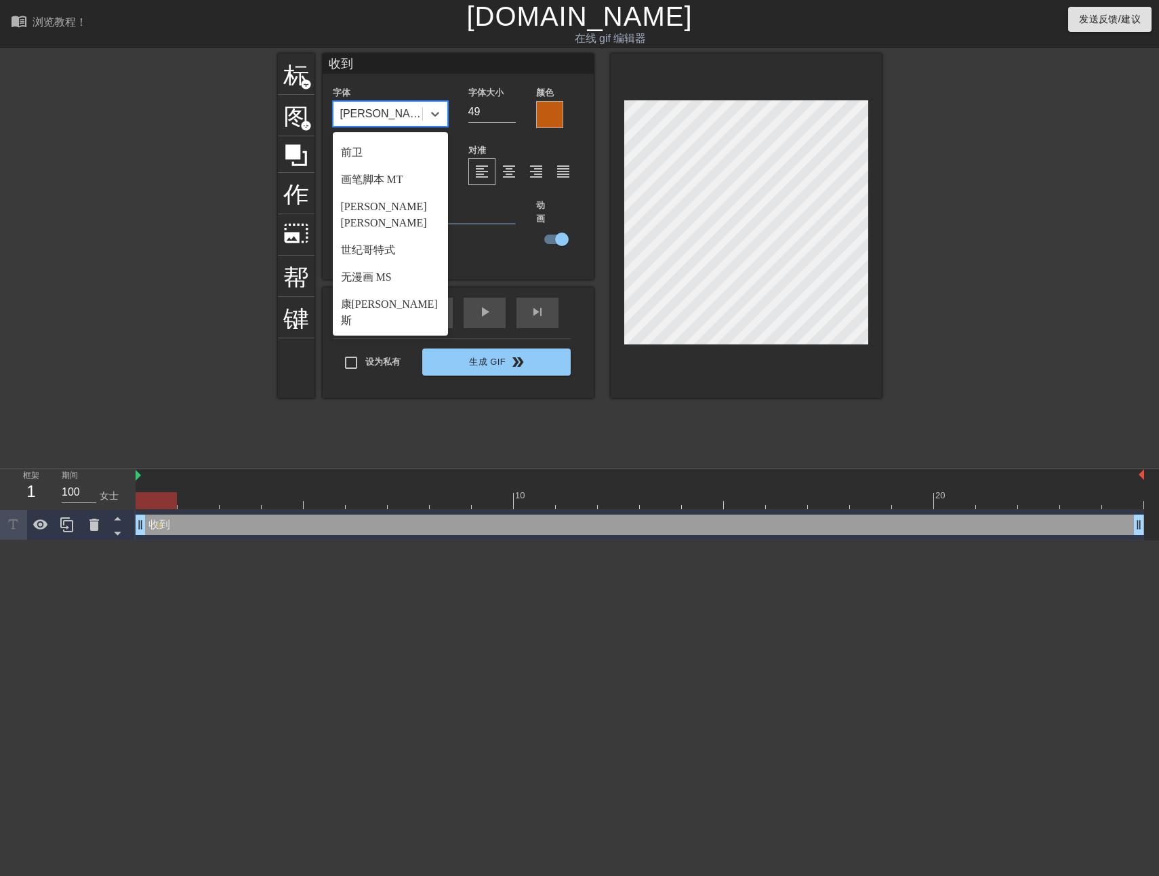
scroll to position [0, 0]
click at [379, 183] on div "阿里亚尔黑" at bounding box center [390, 175] width 115 height 27
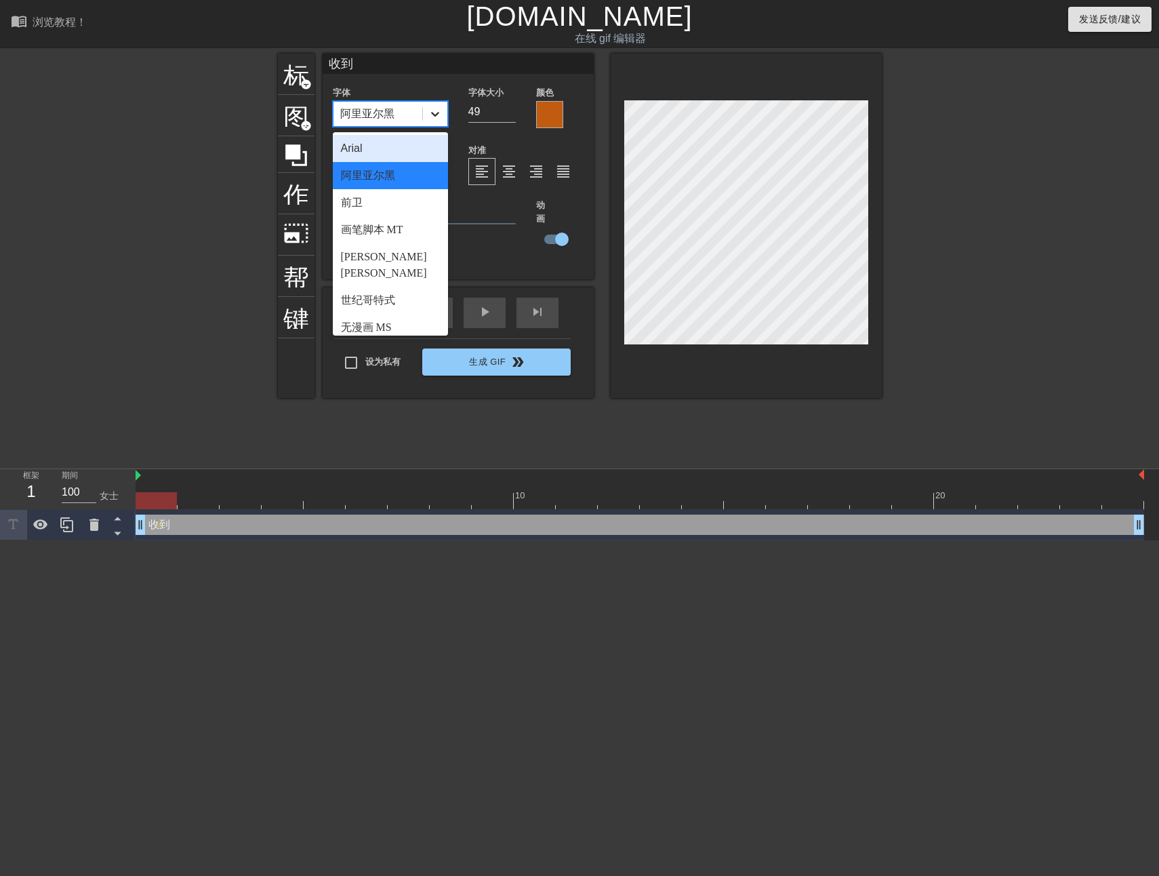
click at [428, 115] on icon at bounding box center [435, 114] width 14 height 14
click at [399, 201] on div "前卫" at bounding box center [390, 202] width 115 height 27
click at [443, 116] on div at bounding box center [435, 114] width 24 height 24
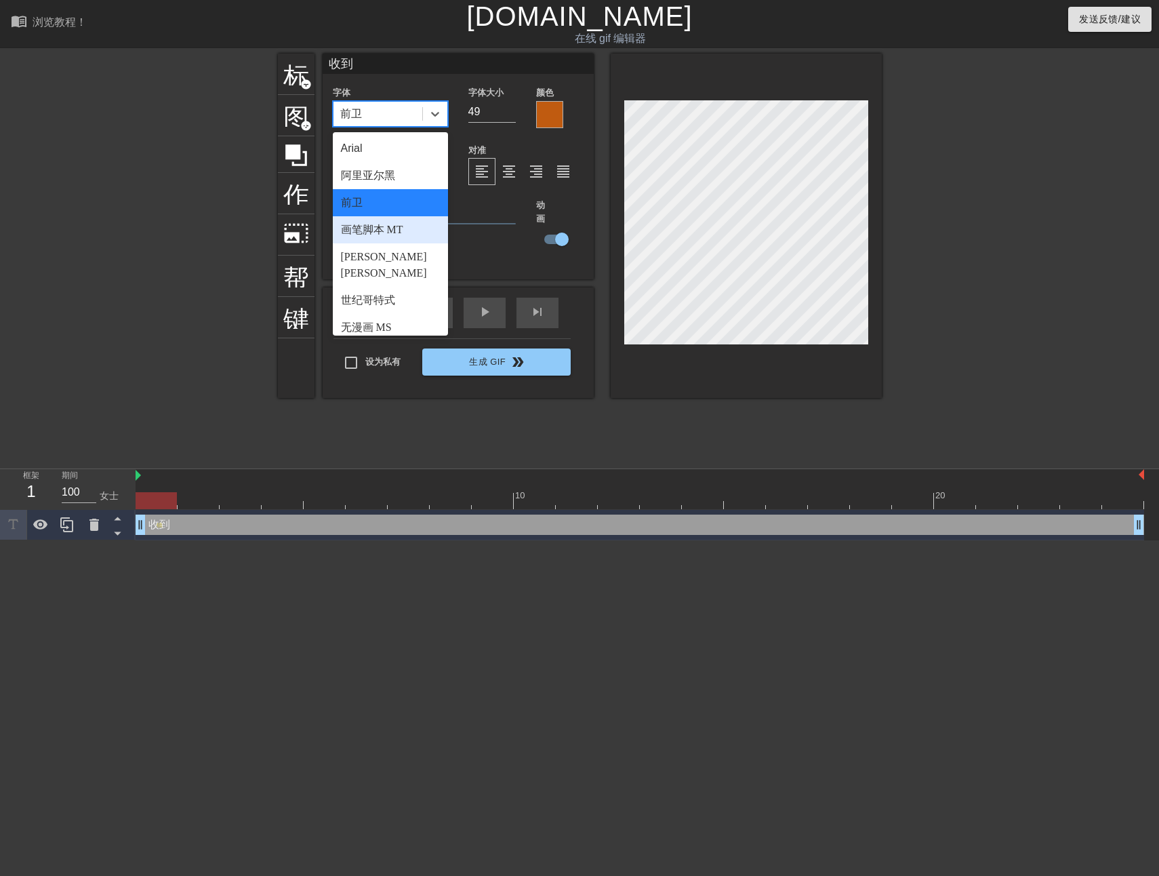
click at [401, 225] on div "画笔脚本 MT" at bounding box center [390, 229] width 115 height 27
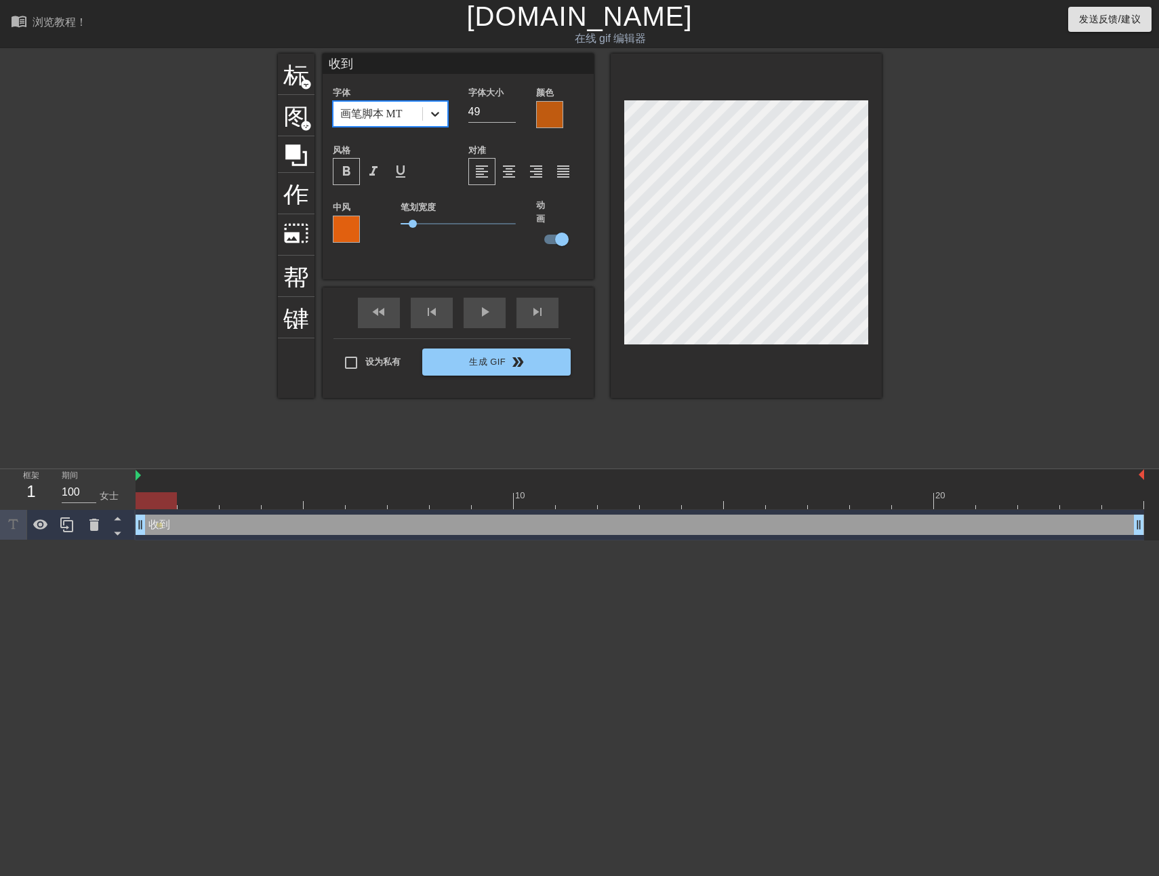
click at [427, 120] on div at bounding box center [435, 114] width 24 height 24
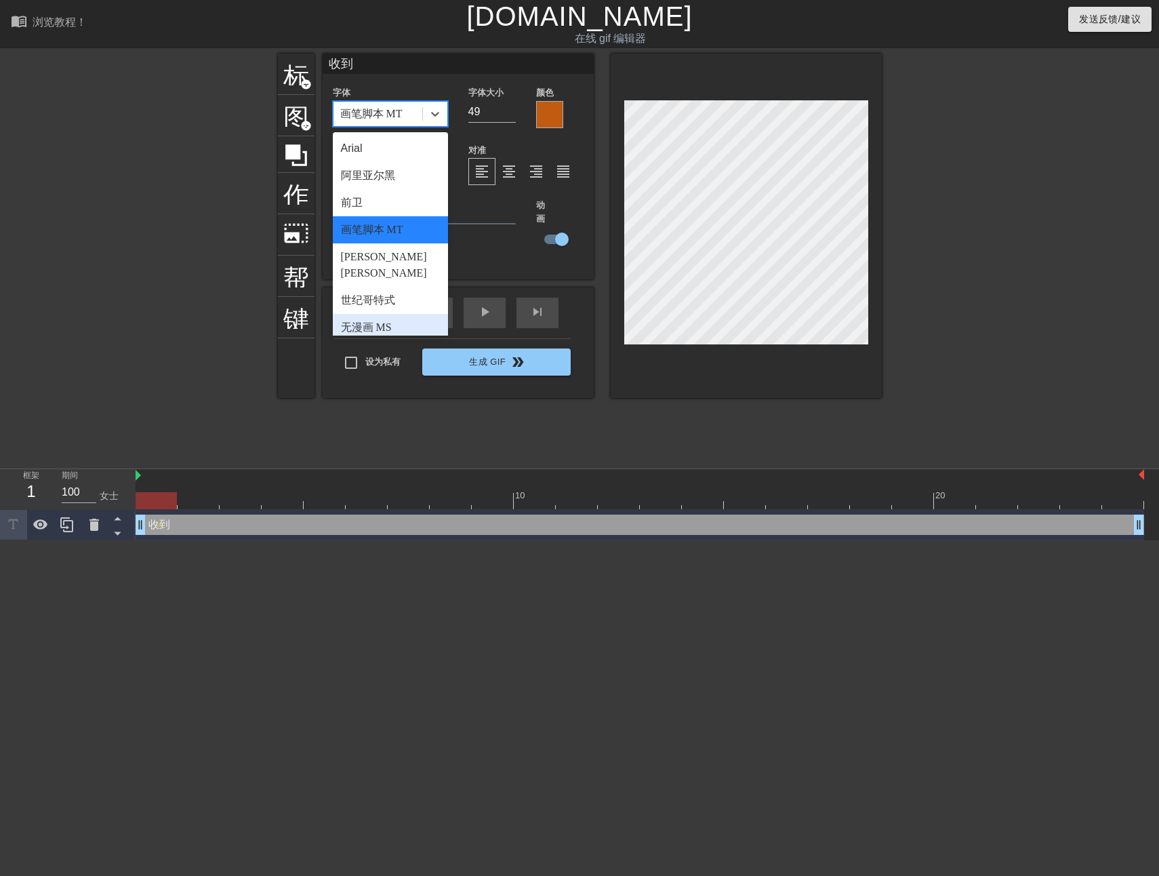
click at [382, 314] on div "无漫画 MS" at bounding box center [390, 327] width 115 height 27
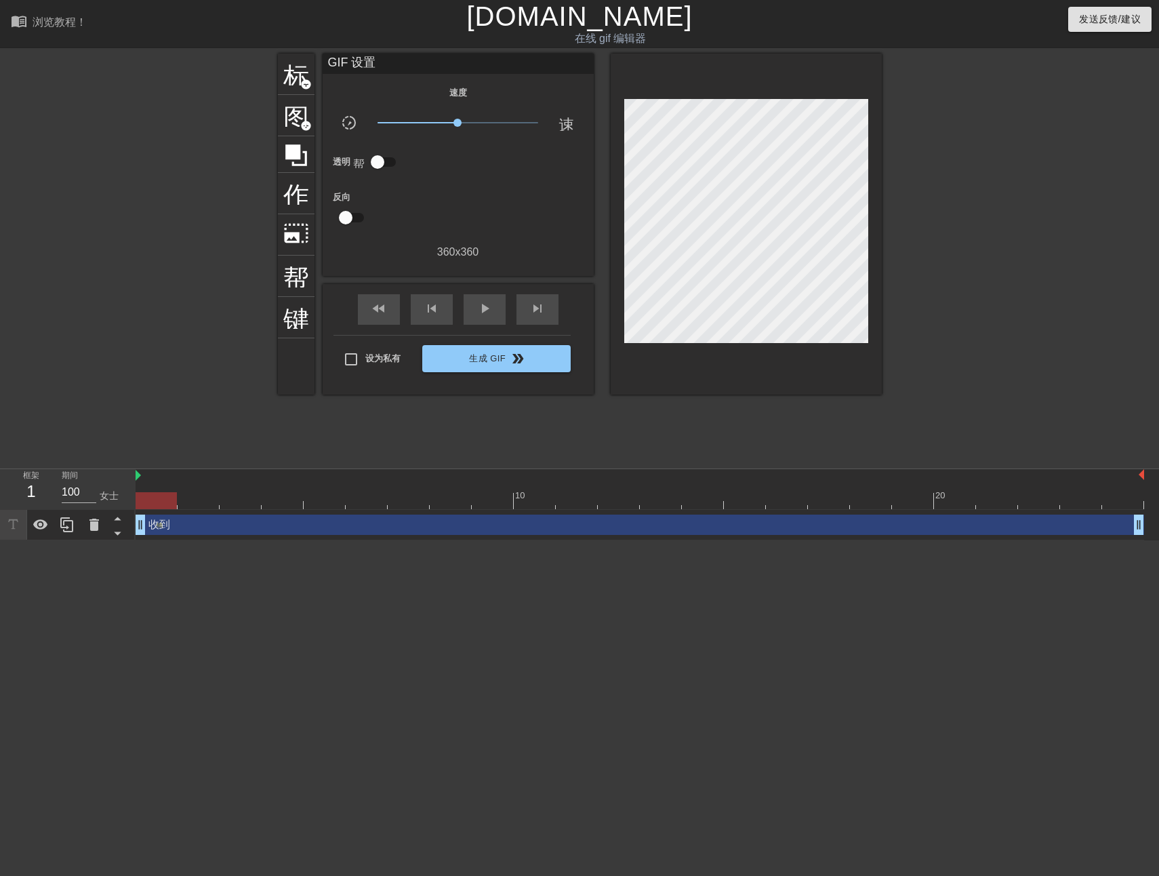
click at [609, 278] on div "标题 add_circle 图像 add_circle 作物 photo_size_select_large 帮助 键盘 GIF 设置 速度 slow_mot…" at bounding box center [580, 224] width 604 height 341
click at [899, 254] on div at bounding box center [999, 257] width 203 height 407
click at [165, 491] on div at bounding box center [157, 491] width 42 height 17
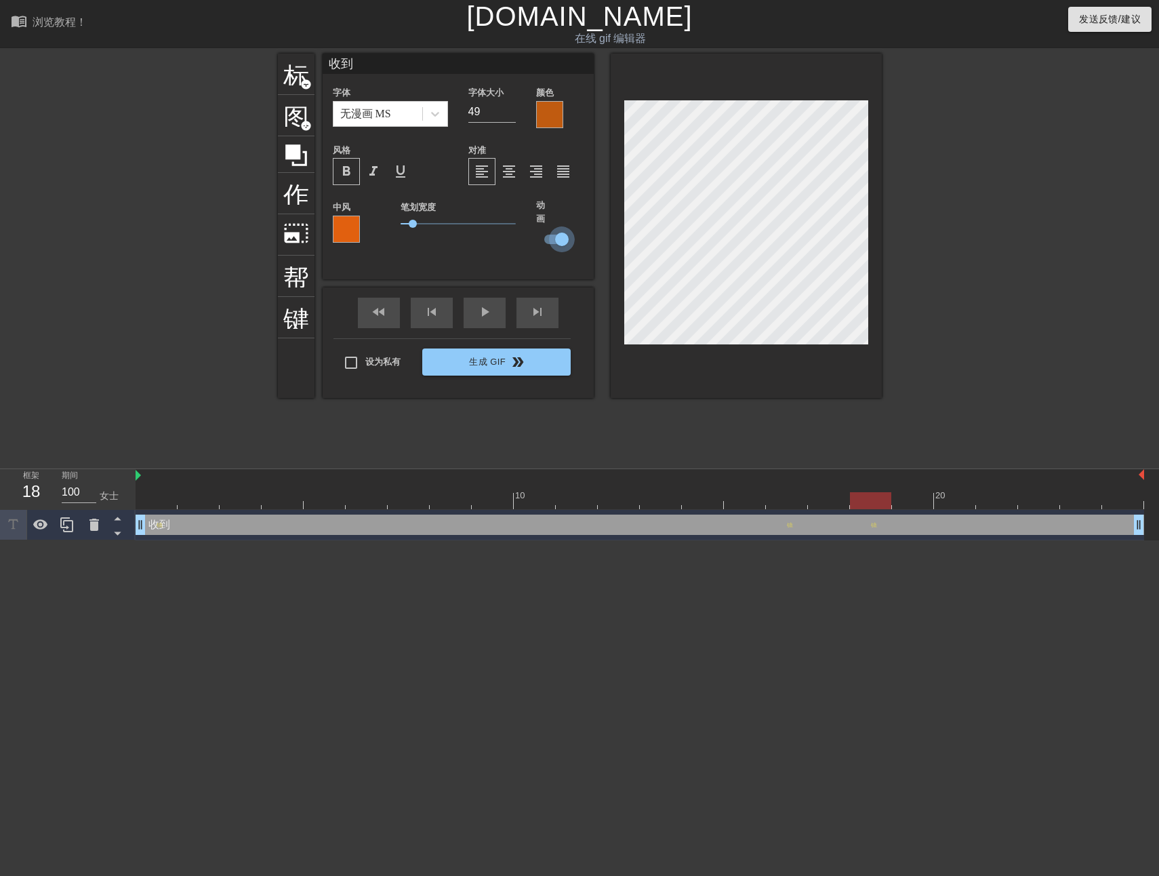
click at [558, 237] on input "checkbox" at bounding box center [561, 239] width 77 height 26
click at [510, 226] on input "checkbox" at bounding box center [548, 239] width 77 height 26
click at [164, 479] on div at bounding box center [640, 476] width 1009 height 14
click at [161, 482] on div at bounding box center [640, 476] width 1009 height 14
click at [563, 233] on input "checkbox" at bounding box center [561, 239] width 77 height 26
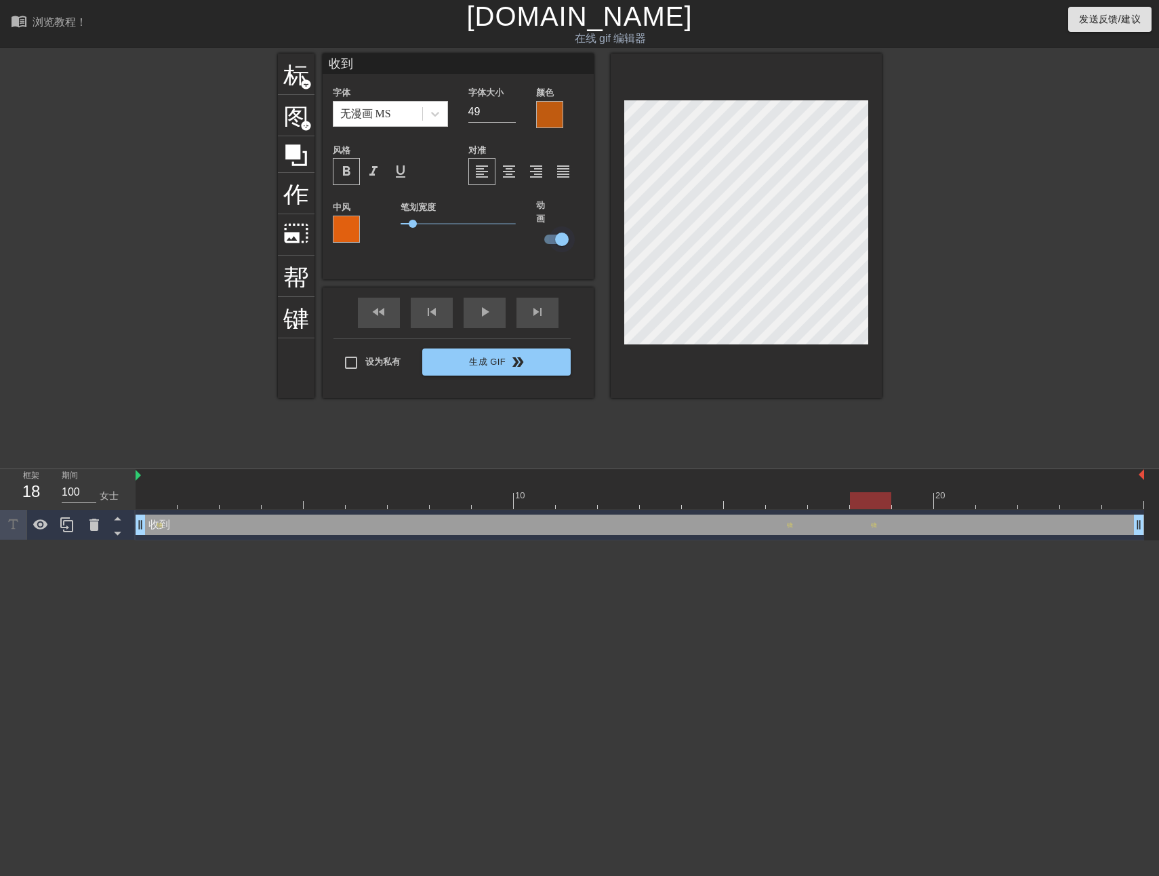
checkbox input "false"
click at [672, 416] on div "标题 add_circle 图像 add_circle 作物 photo_size_select_large 帮助 键盘 收到 字体 无漫画 MS 字体大小 …" at bounding box center [580, 257] width 604 height 407
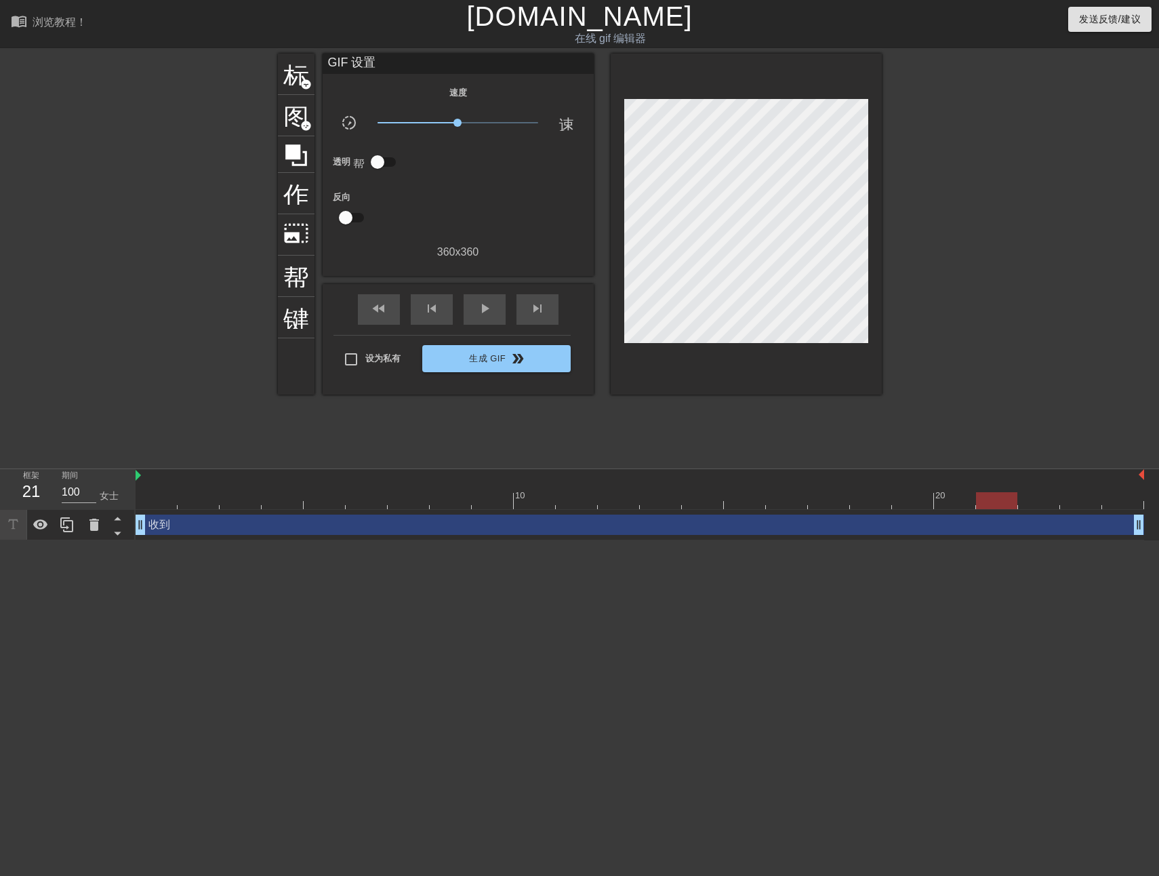
click at [149, 479] on div at bounding box center [640, 476] width 1009 height 14
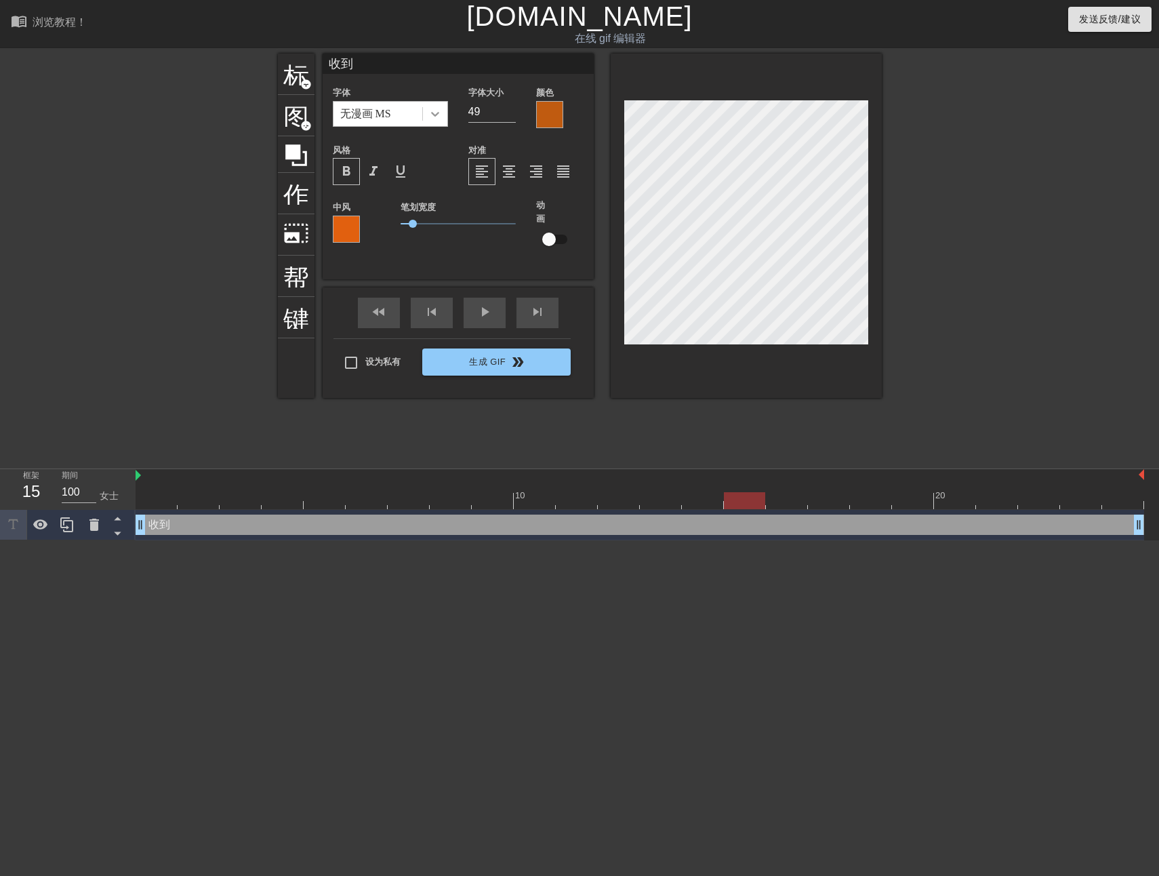
click at [427, 108] on div at bounding box center [435, 114] width 24 height 24
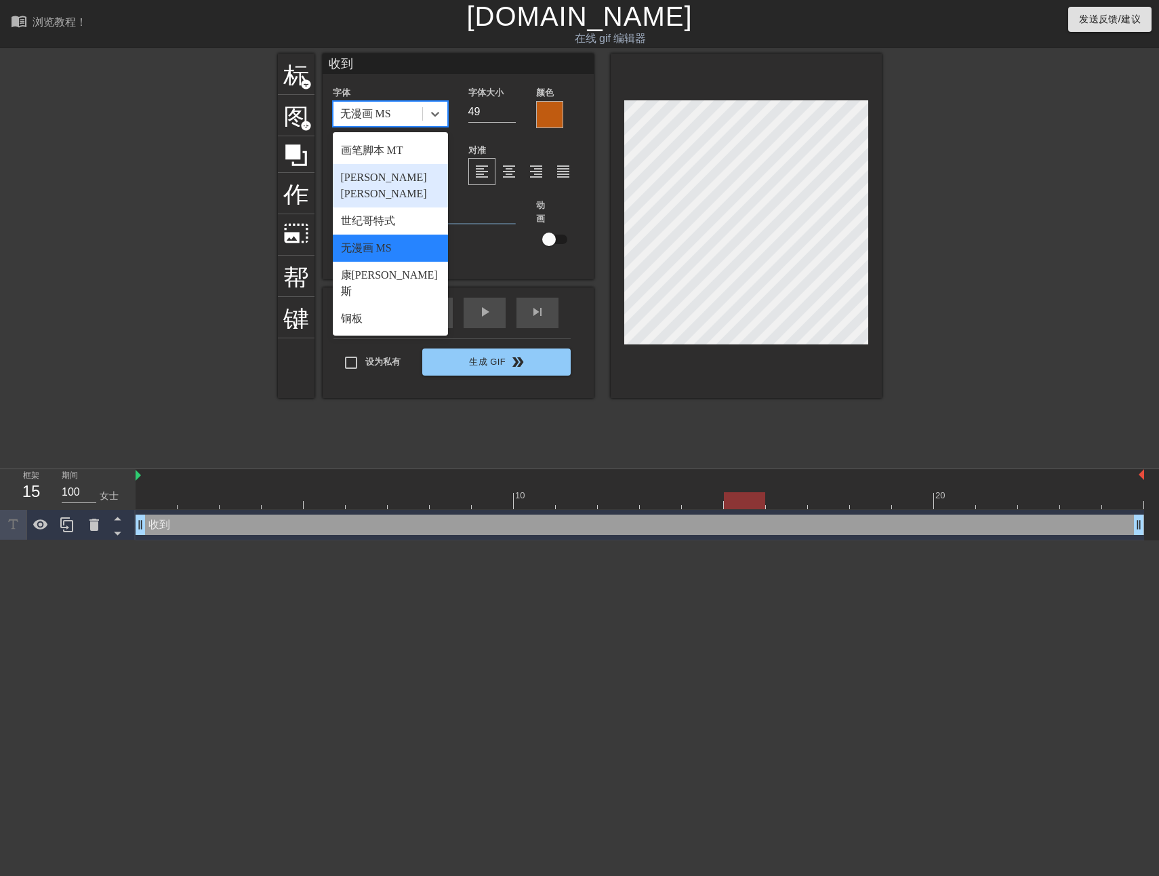
scroll to position [136, 0]
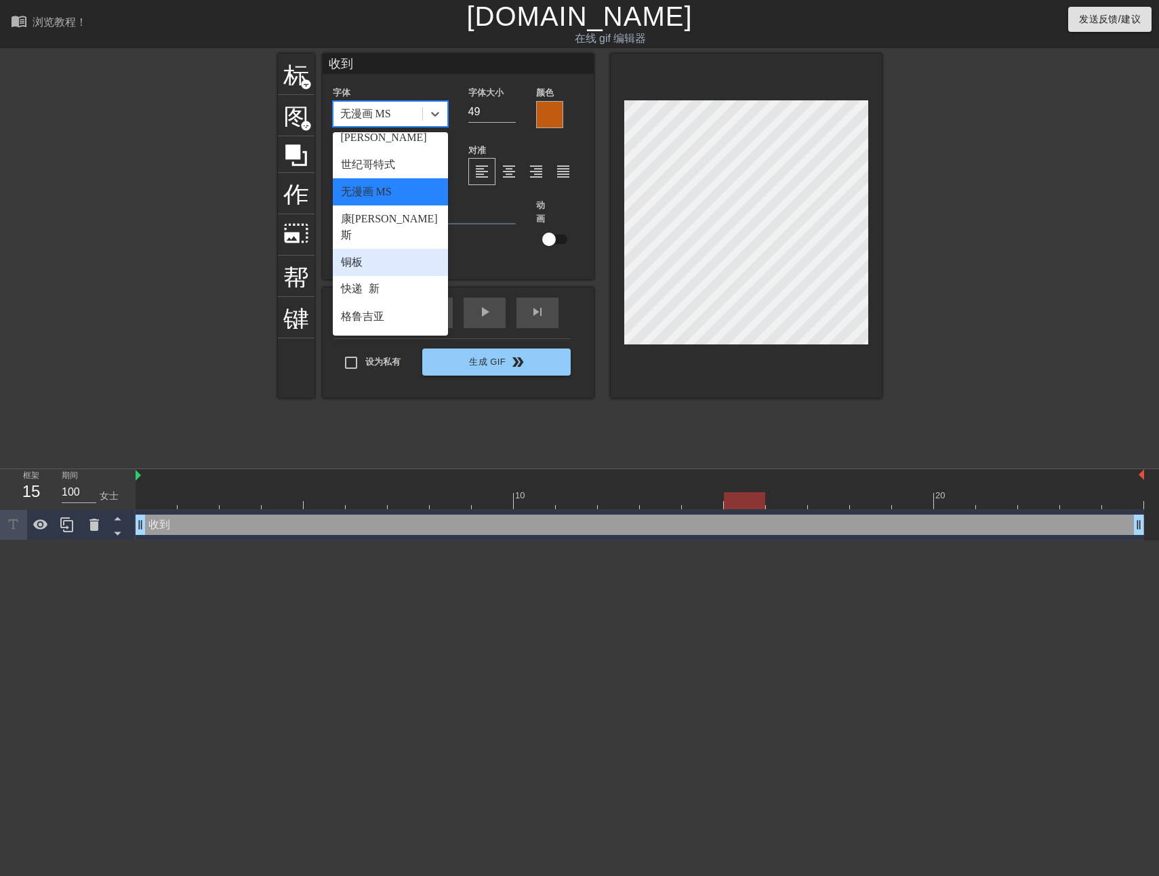
click at [390, 249] on div "铜板" at bounding box center [390, 262] width 115 height 27
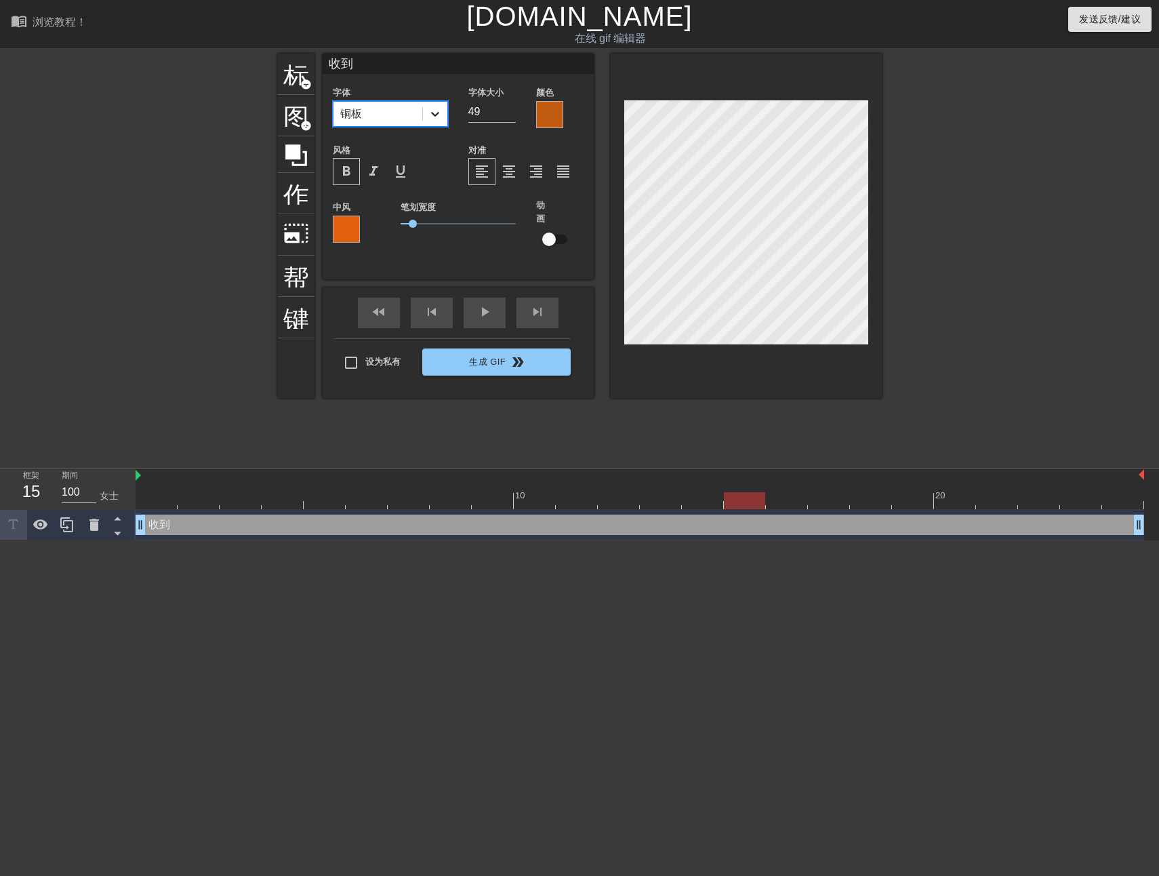
click at [428, 113] on icon at bounding box center [435, 114] width 14 height 14
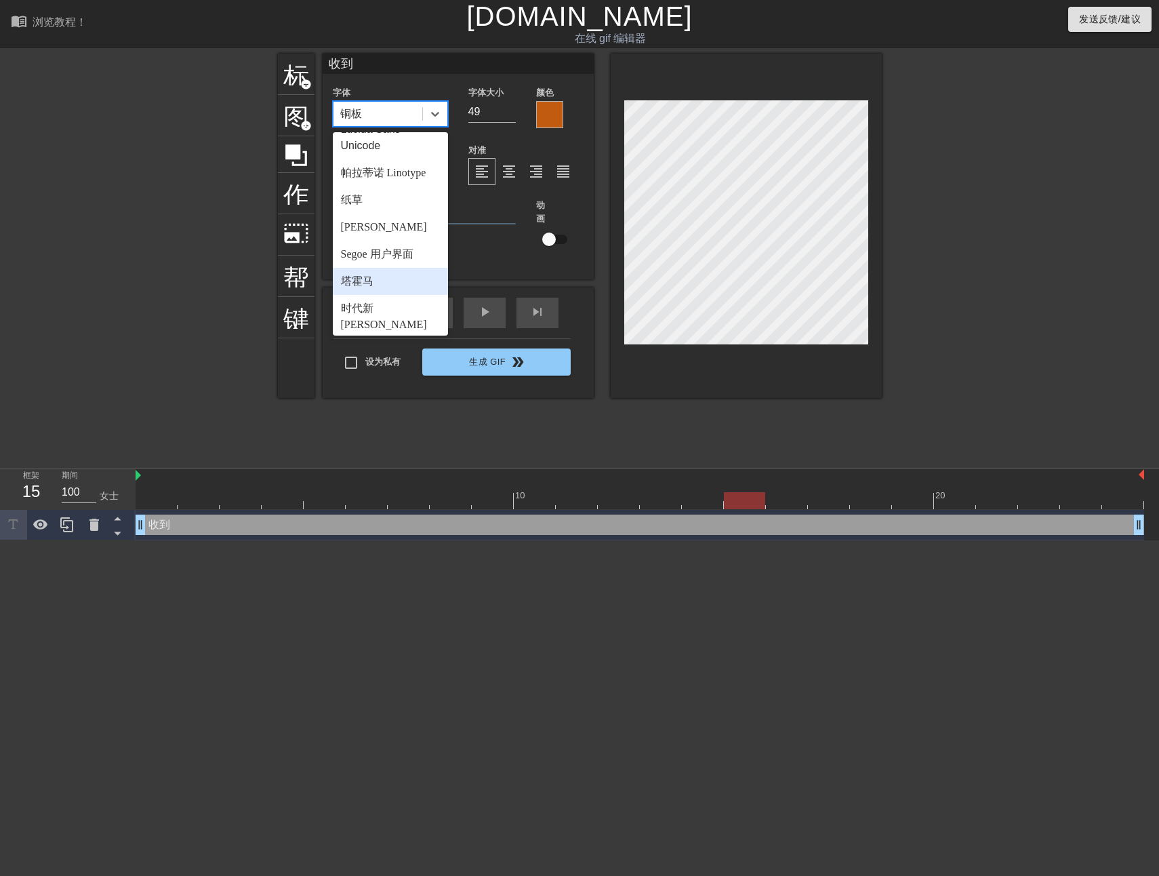
scroll to position [485, 0]
click at [394, 327] on div "投石机 MS" at bounding box center [390, 340] width 115 height 27
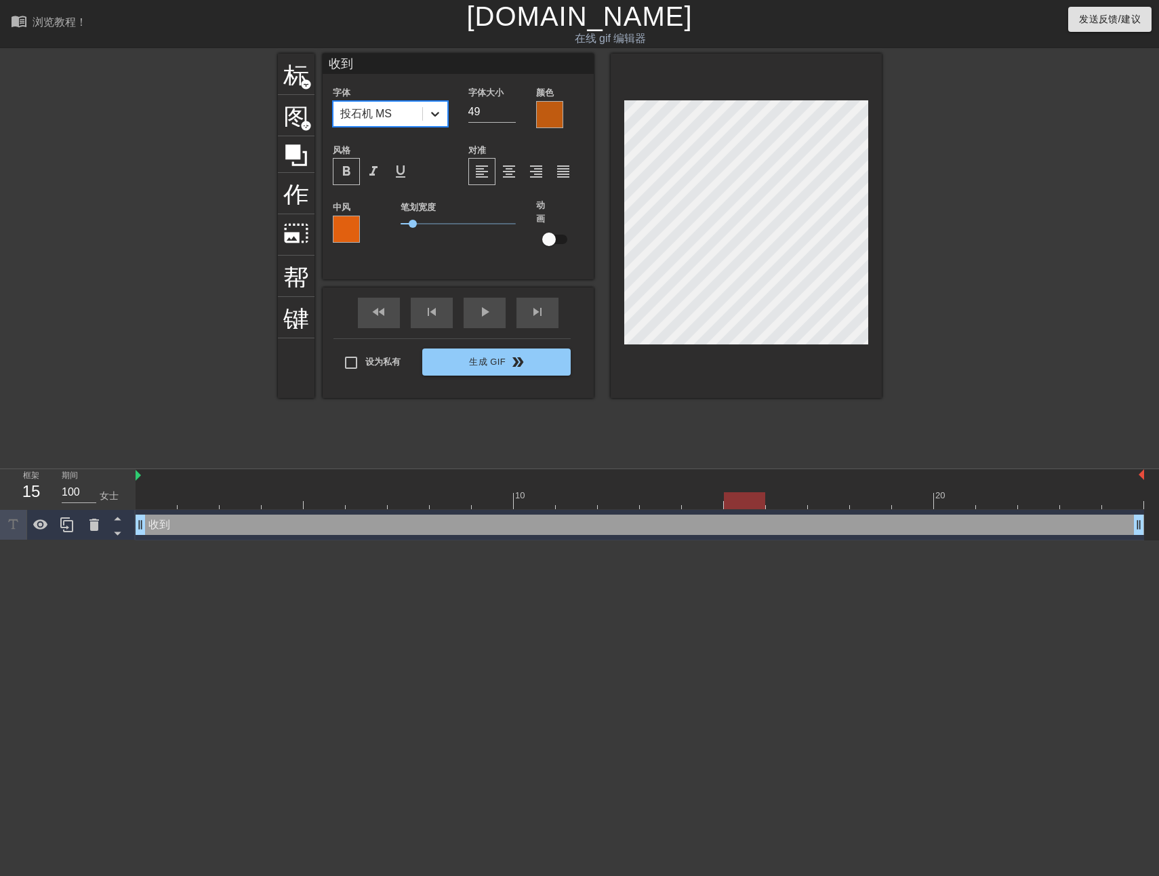
click at [430, 119] on icon at bounding box center [435, 114] width 14 height 14
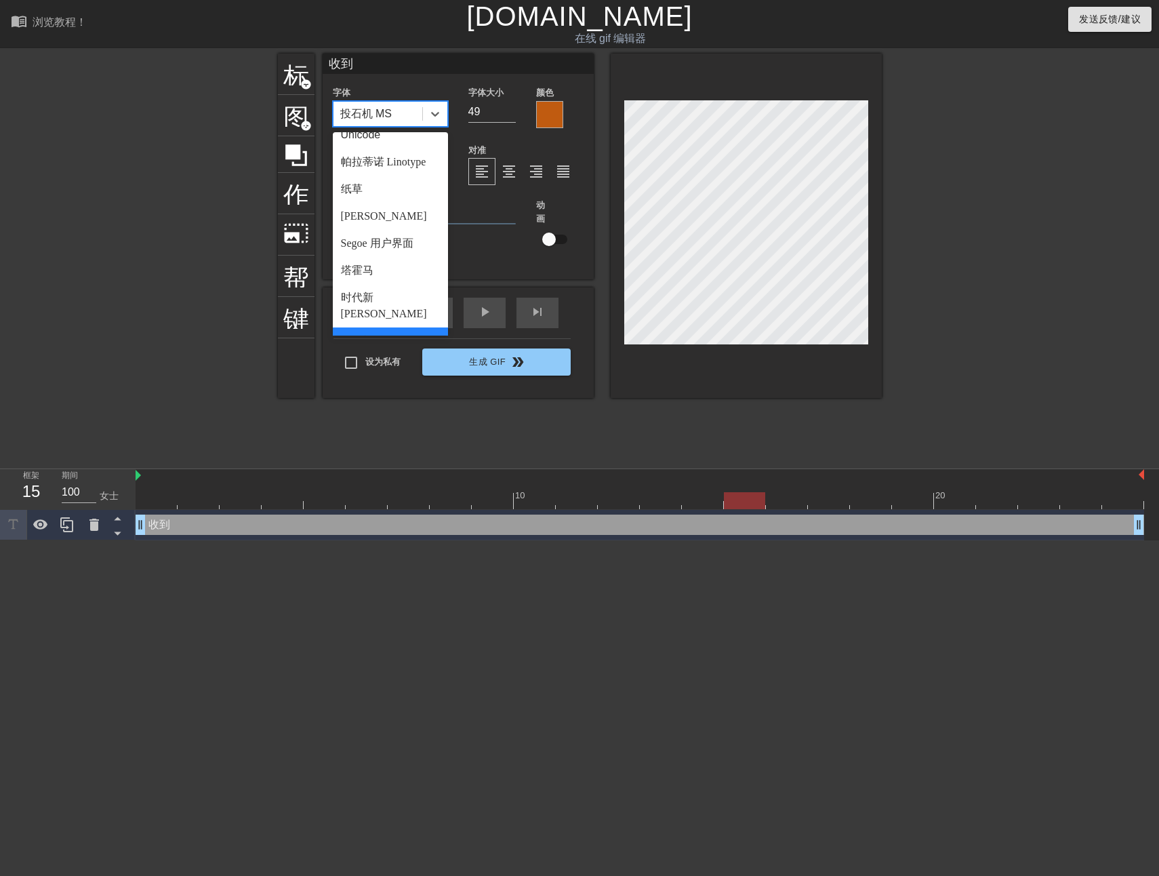
click at [387, 355] on div "维尔[PERSON_NAME]" at bounding box center [390, 376] width 115 height 43
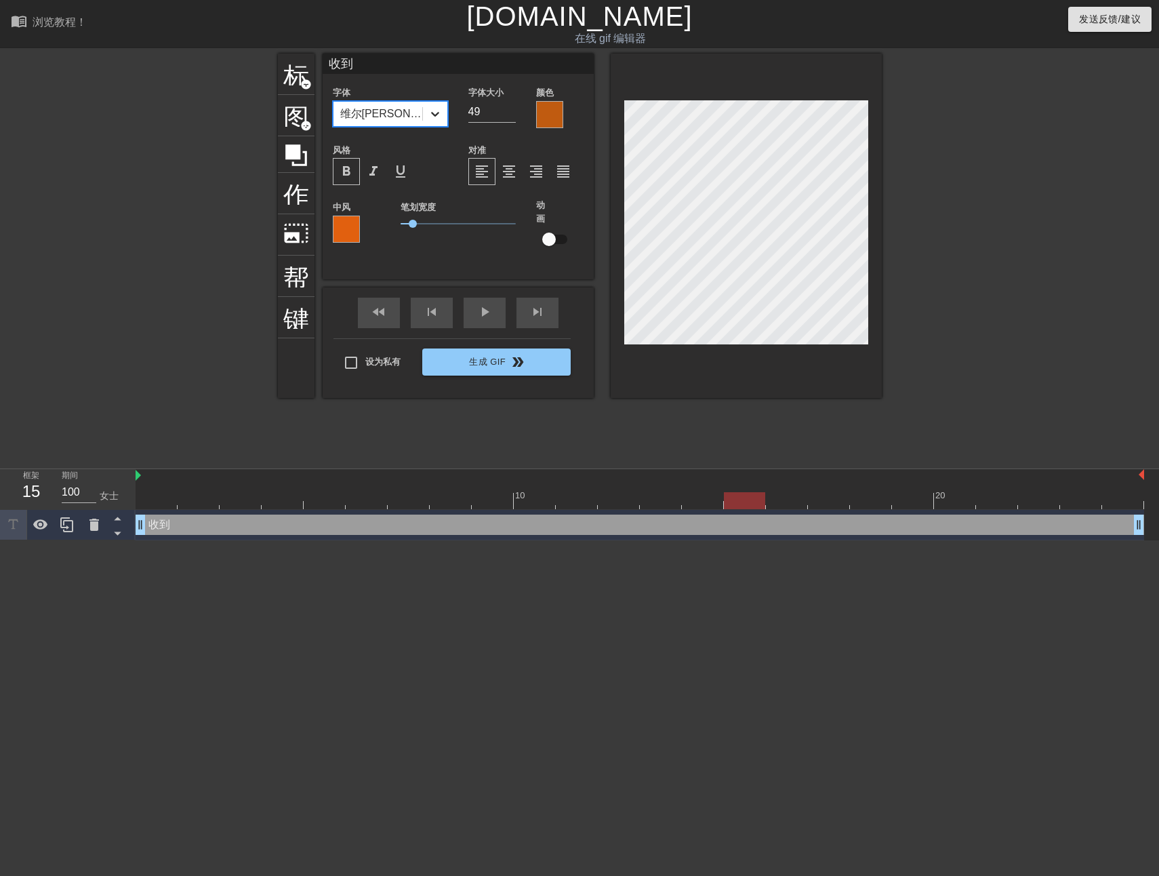
click at [431, 115] on icon at bounding box center [435, 114] width 14 height 14
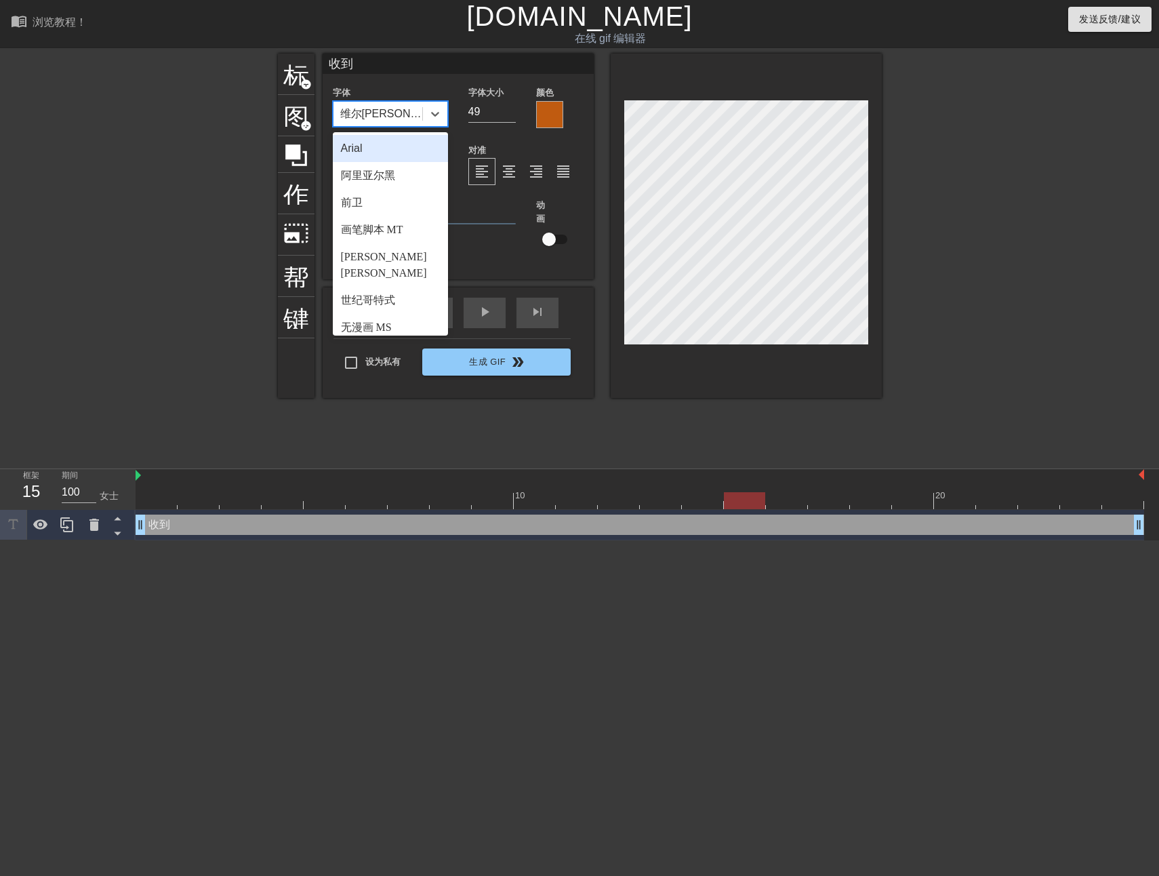
click at [387, 157] on div "Arial" at bounding box center [390, 148] width 115 height 27
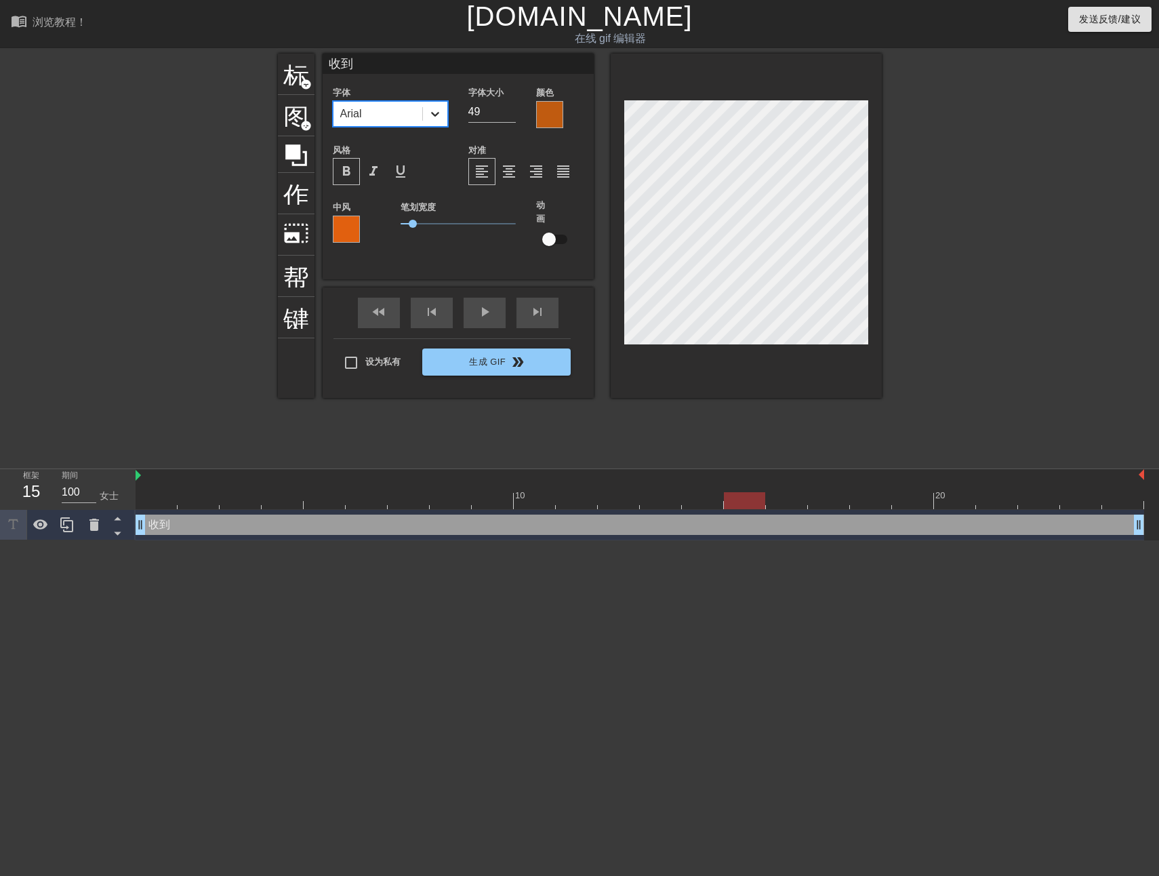
click at [428, 119] on icon at bounding box center [435, 114] width 14 height 14
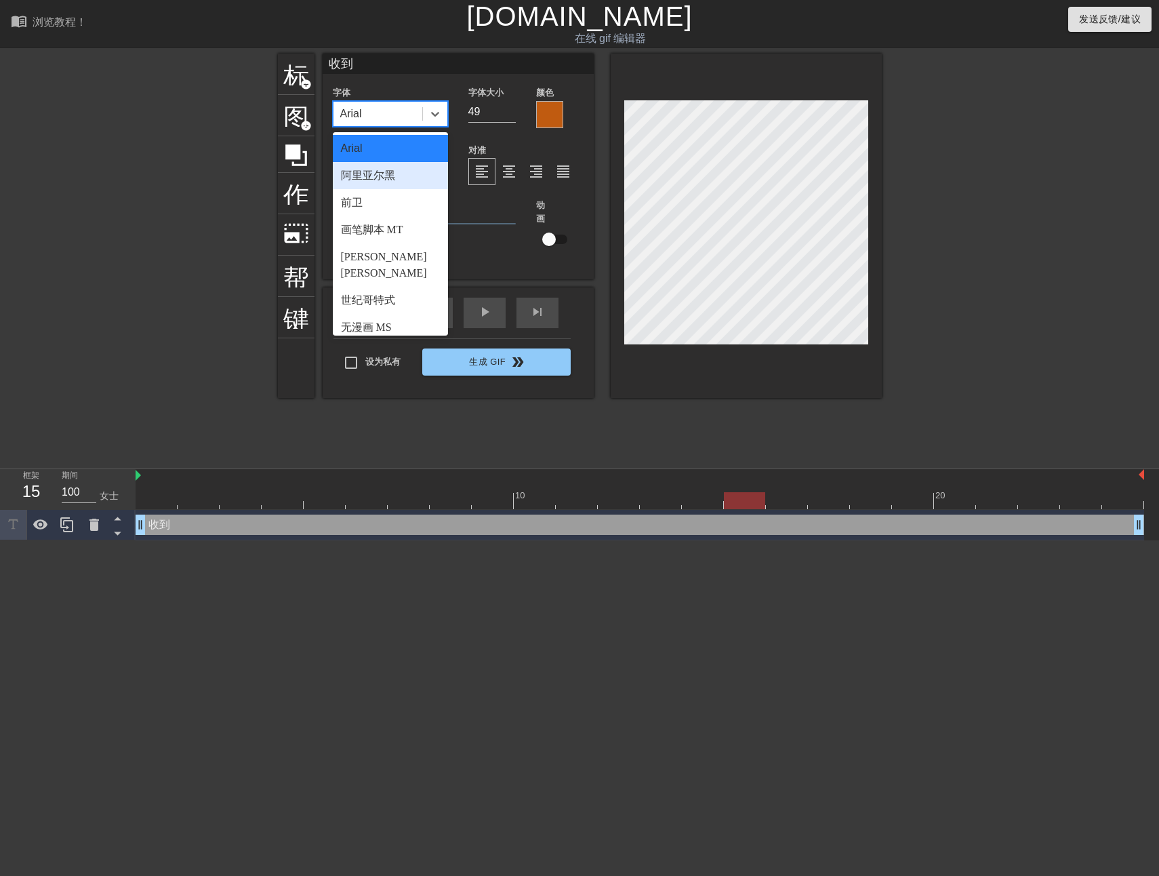
click at [382, 173] on div "阿里亚尔黑" at bounding box center [390, 175] width 115 height 27
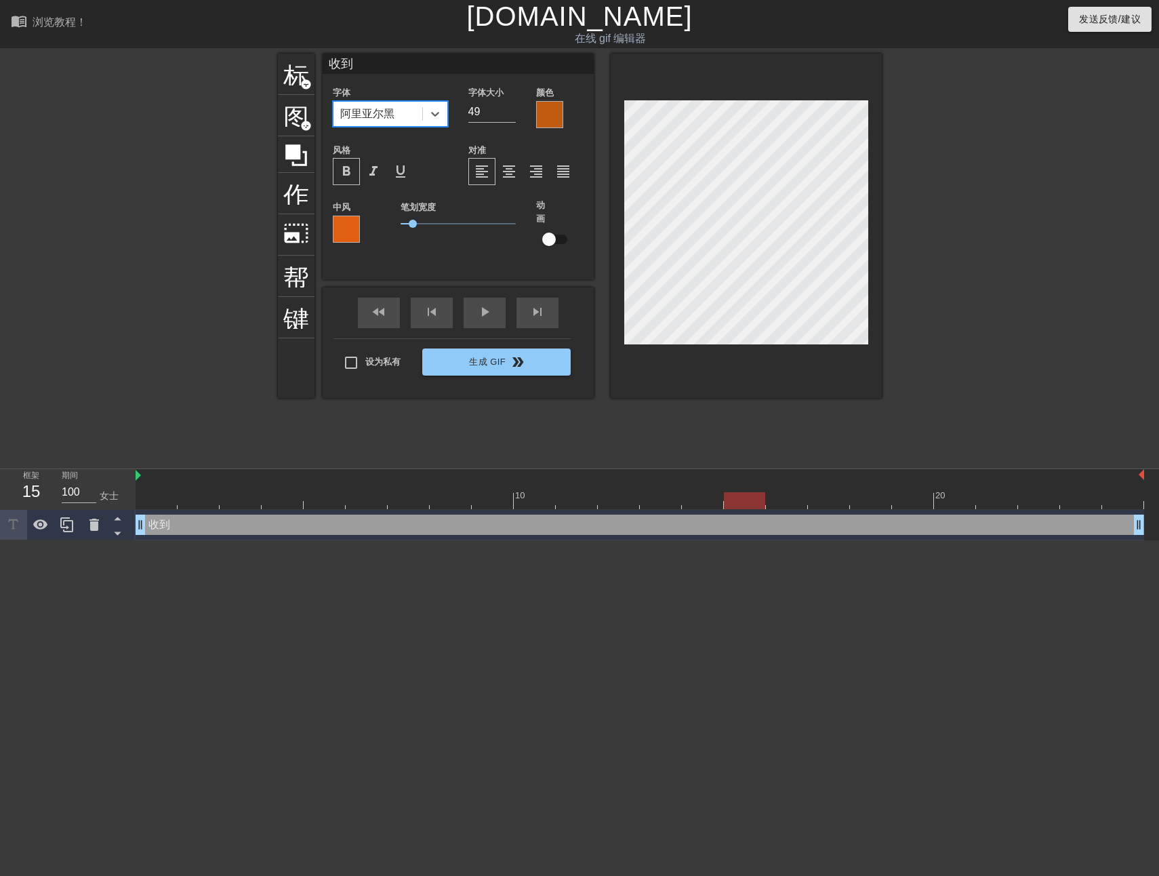
click at [418, 110] on div "阿里亚尔黑" at bounding box center [377, 114] width 89 height 24
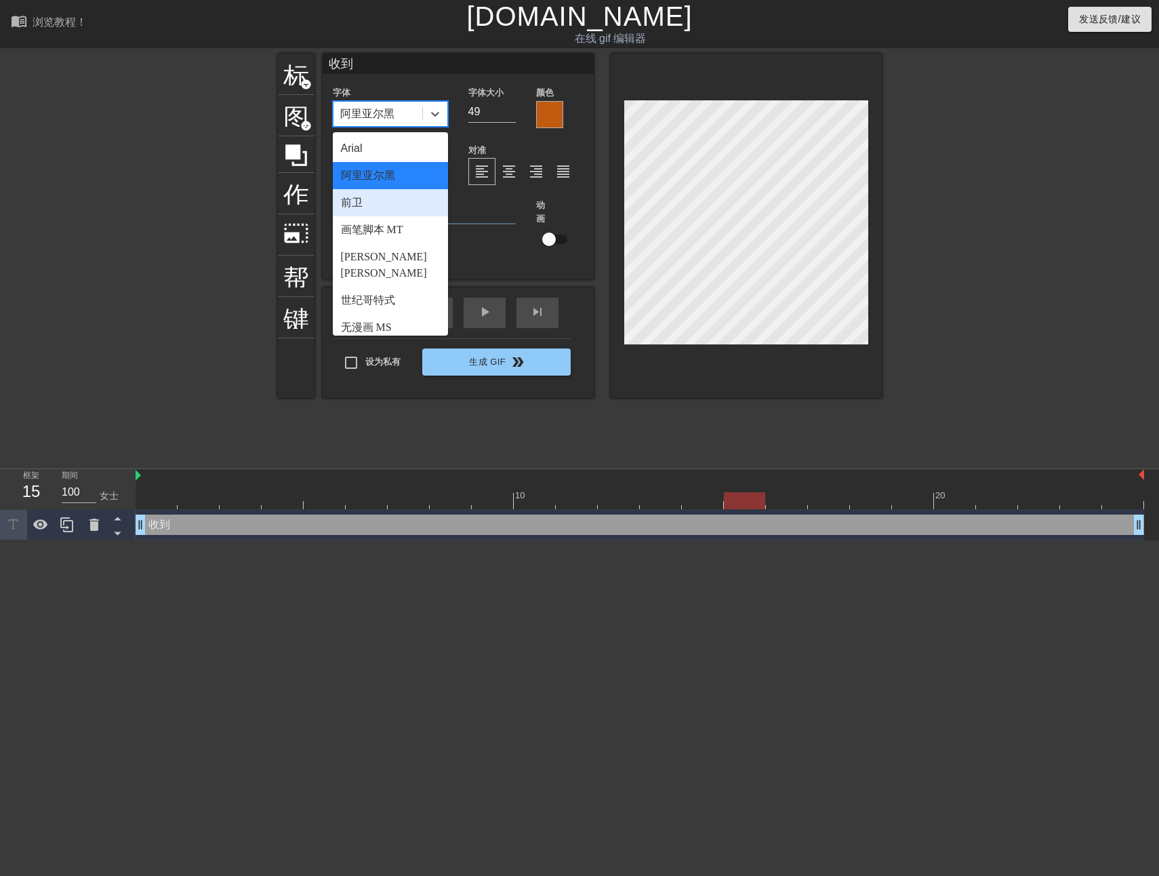
click at [391, 206] on div "前卫" at bounding box center [390, 202] width 115 height 27
click at [422, 106] on div "前卫" at bounding box center [377, 114] width 89 height 24
click at [388, 224] on div "画笔脚本 MT" at bounding box center [390, 229] width 115 height 27
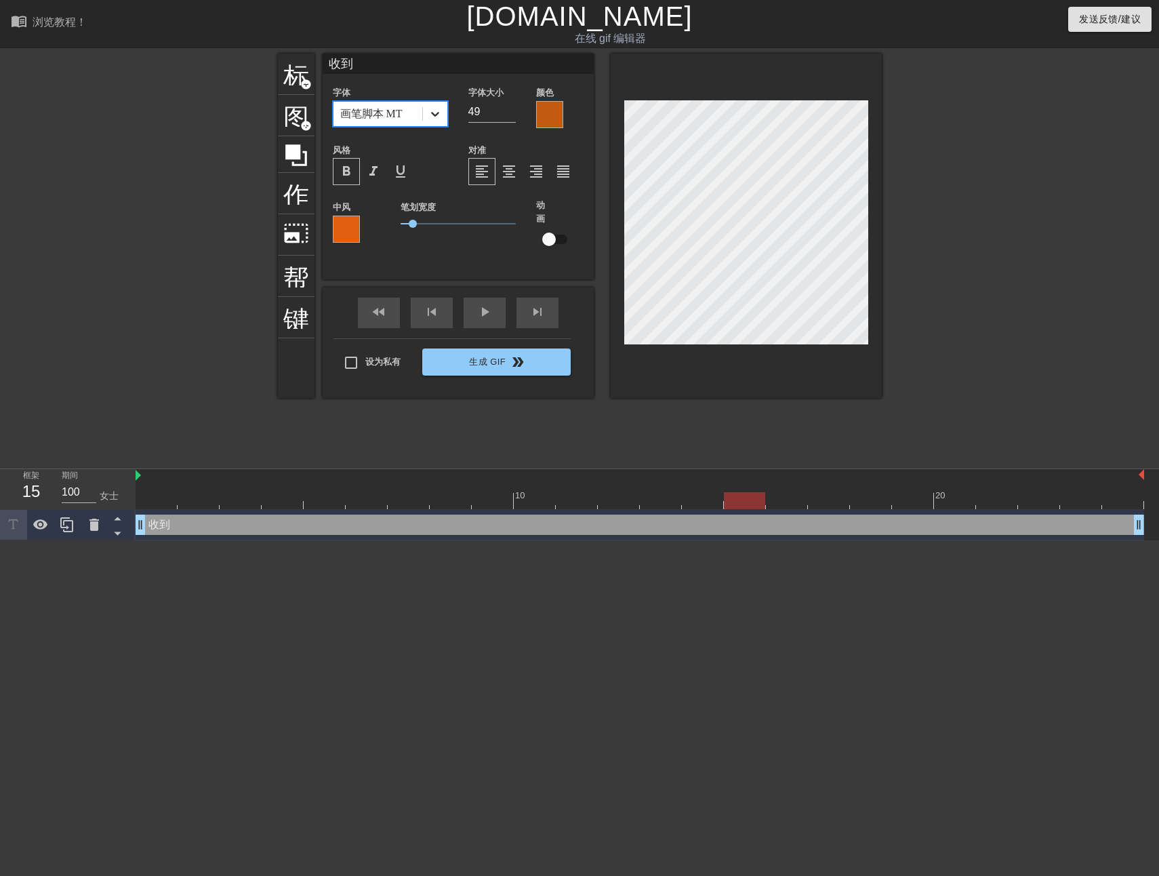
click at [423, 114] on div at bounding box center [435, 114] width 24 height 24
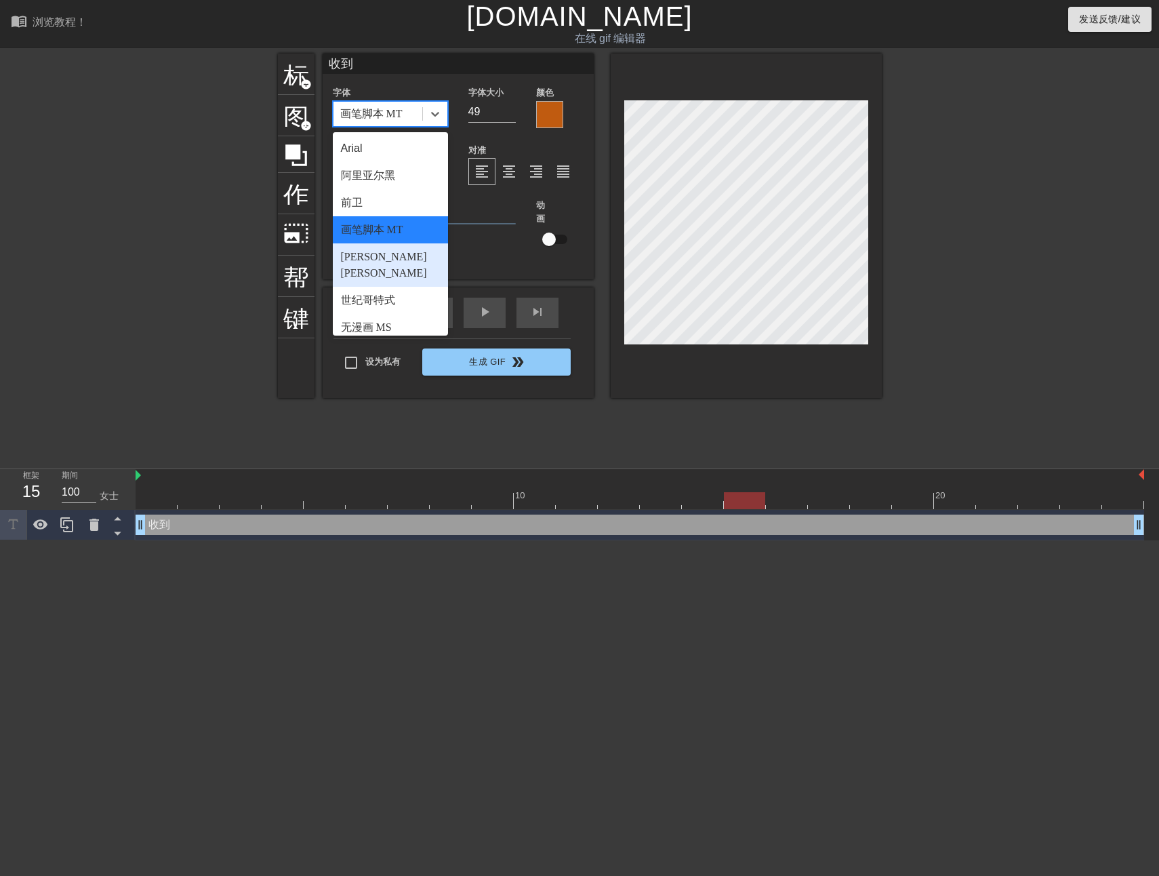
click at [392, 254] on div "[PERSON_NAME][PERSON_NAME]" at bounding box center [390, 264] width 115 height 43
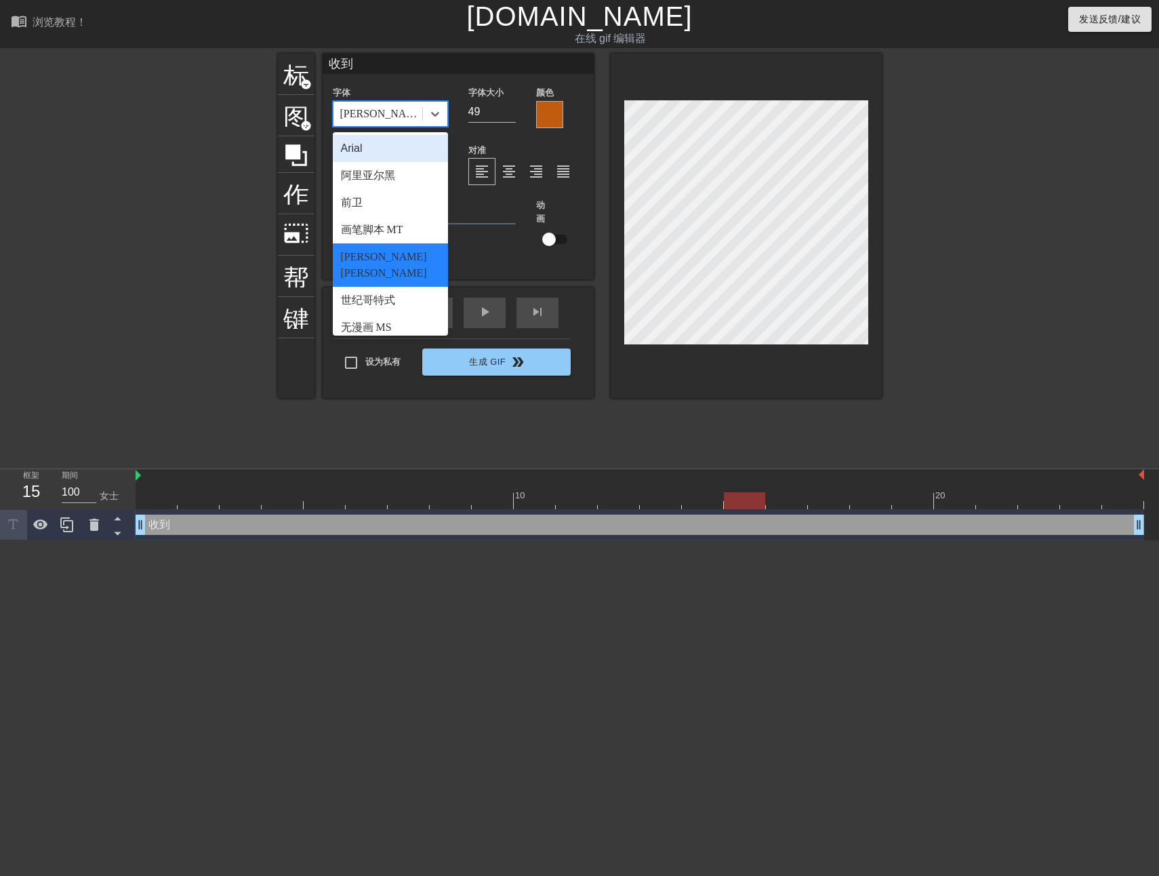
drag, startPoint x: 424, startPoint y: 117, endPoint x: 421, endPoint y: 218, distance: 100.4
click at [424, 118] on div at bounding box center [435, 114] width 24 height 24
click at [404, 287] on div "世纪哥特式" at bounding box center [390, 300] width 115 height 27
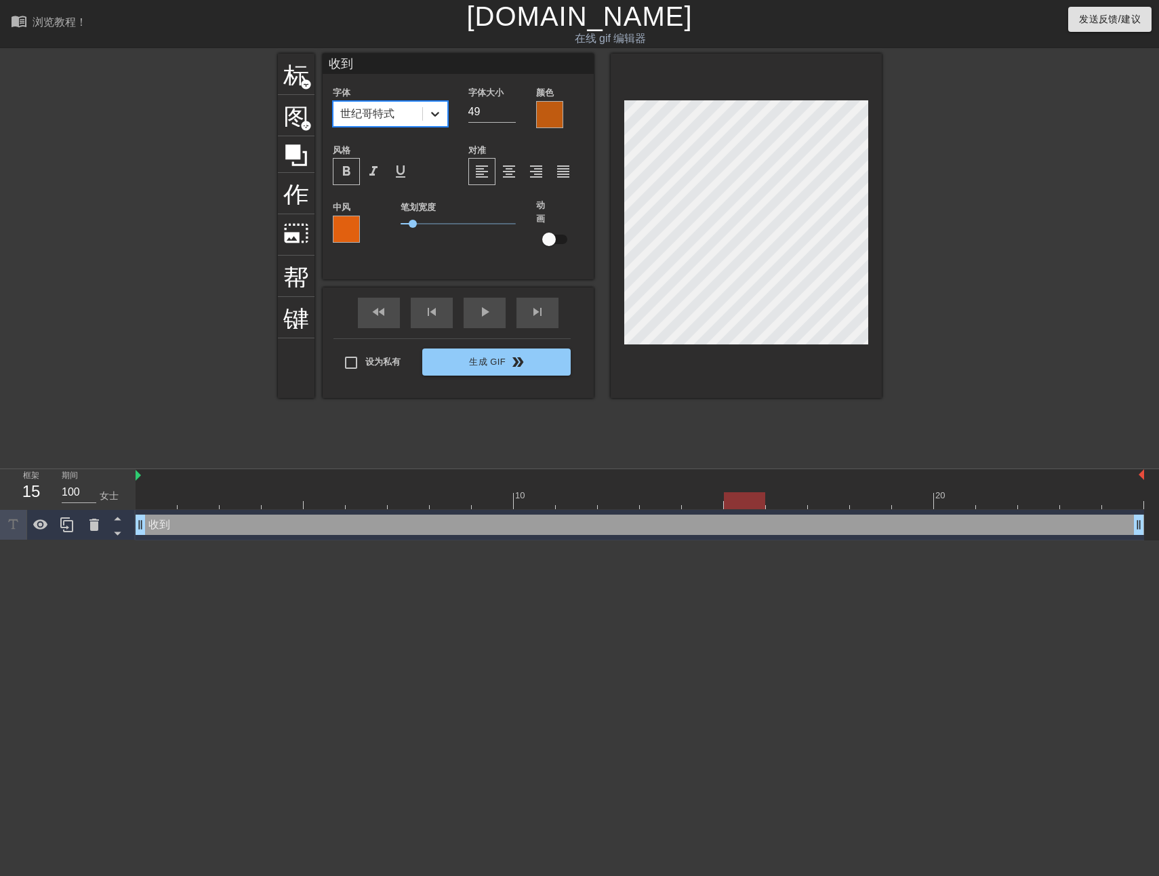
click at [428, 124] on div at bounding box center [435, 114] width 24 height 24
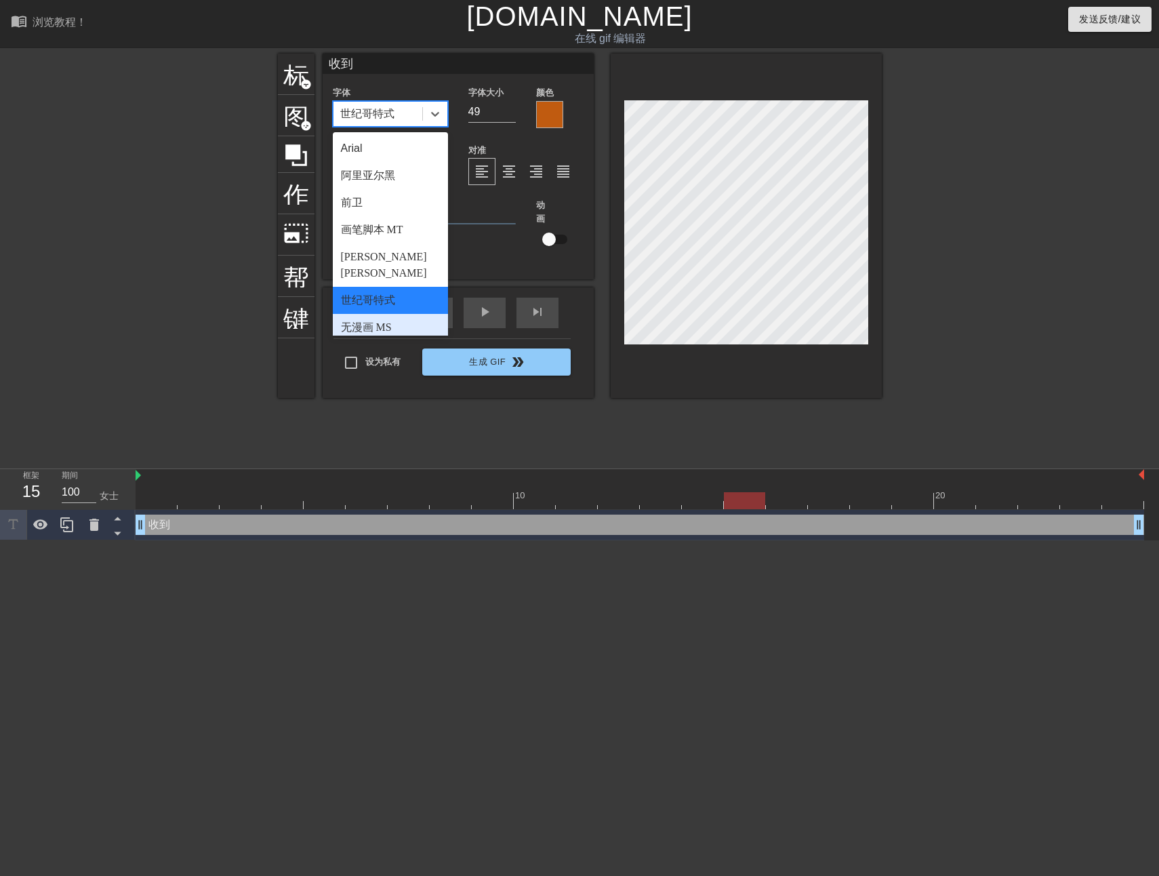
click at [391, 314] on div "无漫画 MS" at bounding box center [390, 327] width 115 height 27
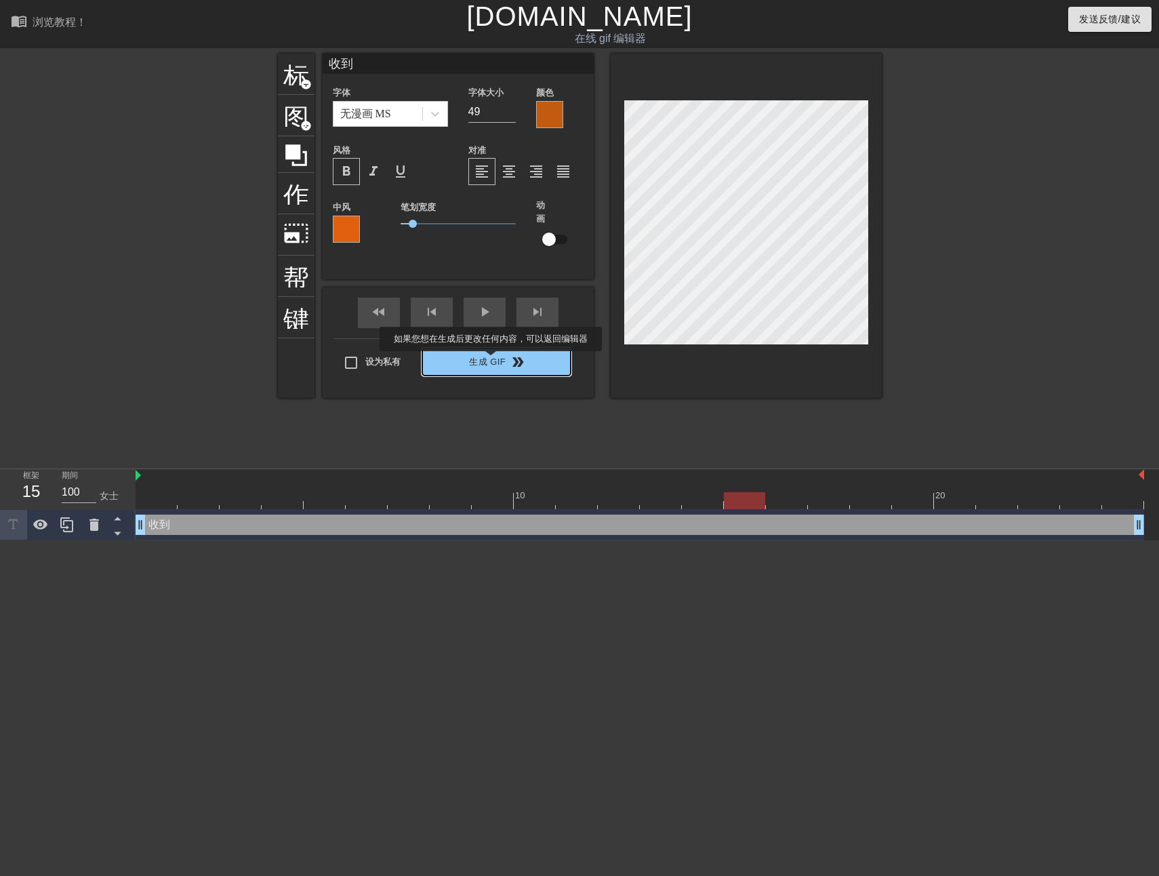
click at [491, 361] on font "生成 GIF" at bounding box center [487, 363] width 37 height 16
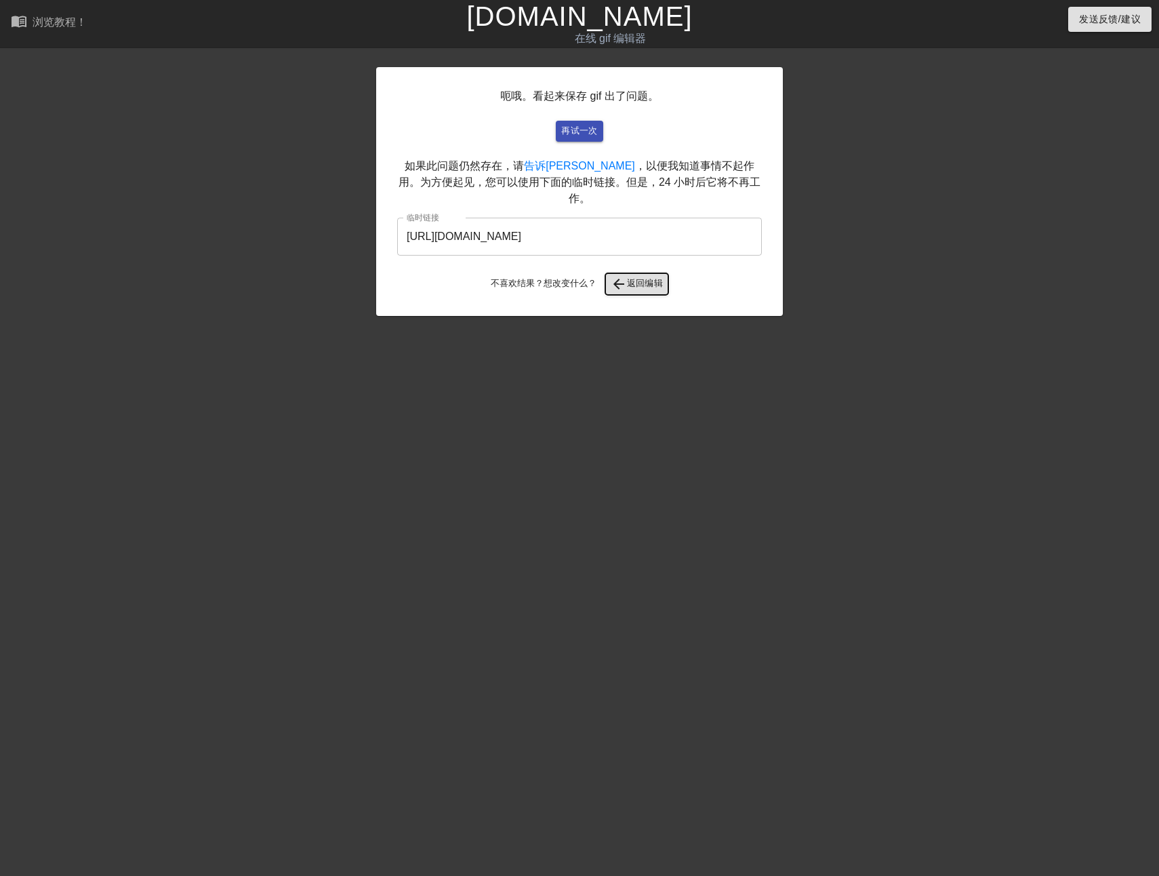
click at [615, 276] on span "arrow_back" at bounding box center [619, 284] width 16 height 16
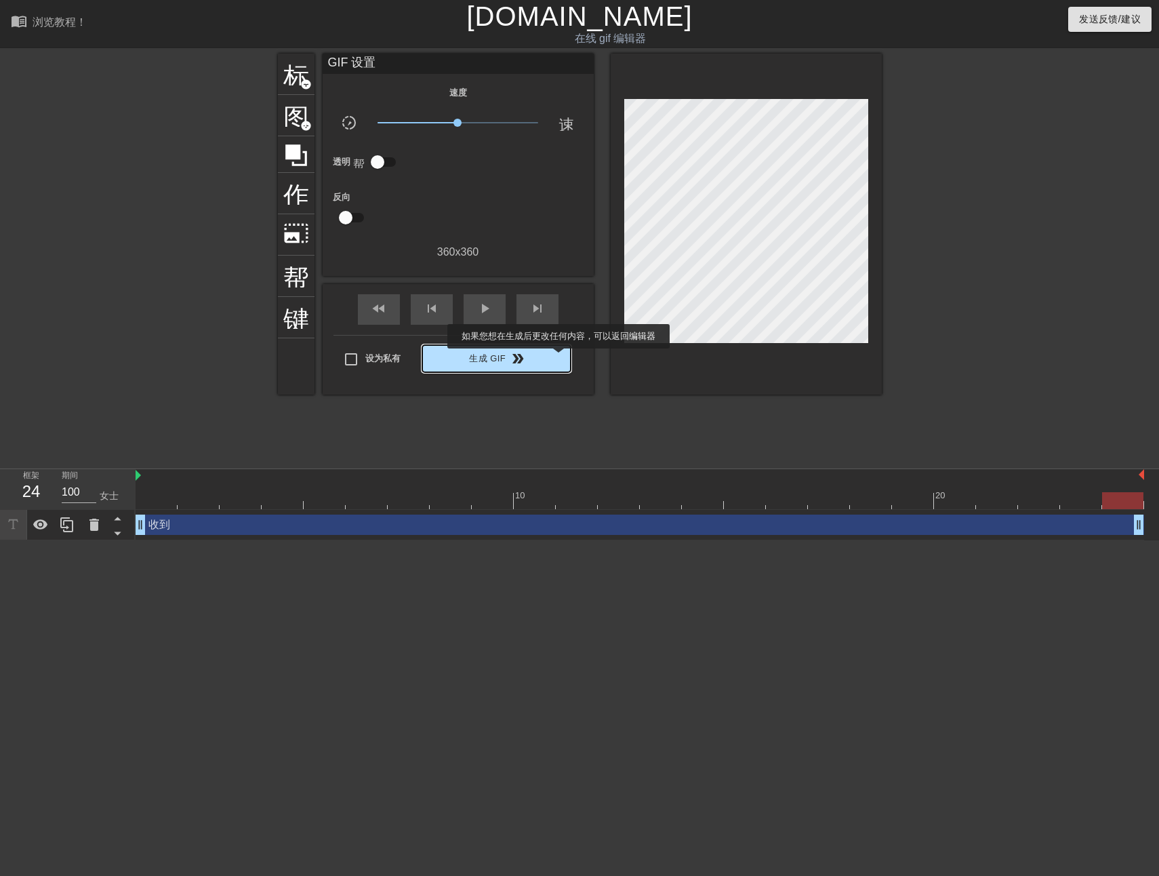
click at [559, 358] on span "生成 GIF double_arrow" at bounding box center [497, 358] width 138 height 16
